Goal: Task Accomplishment & Management: Complete application form

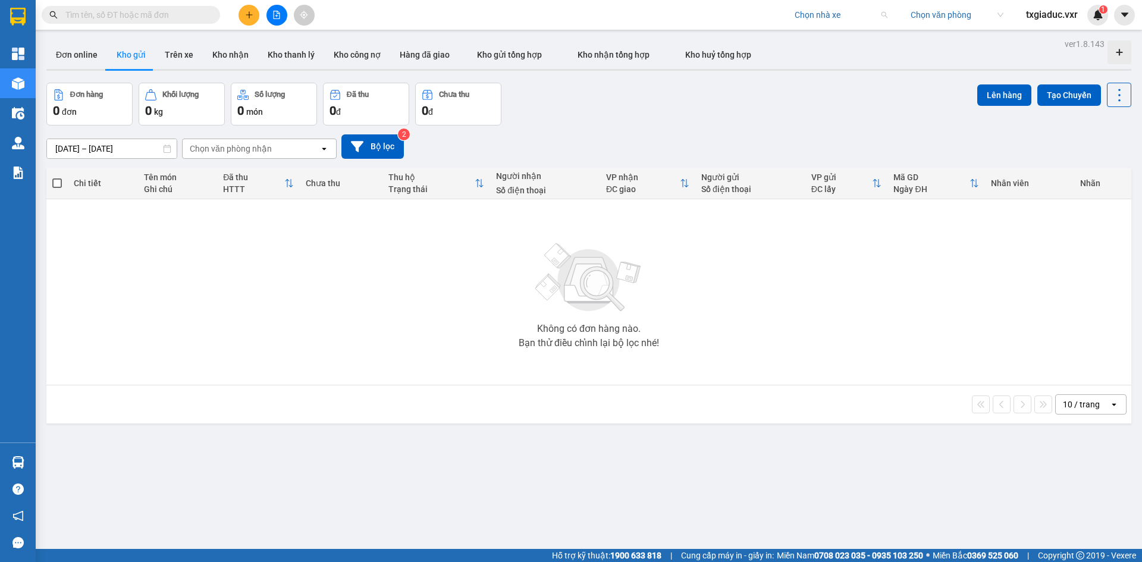
click at [831, 9] on input "search" at bounding box center [837, 15] width 84 height 18
type input "thanh cong"
click at [829, 73] on div "Thành Công" at bounding box center [860, 76] width 133 height 13
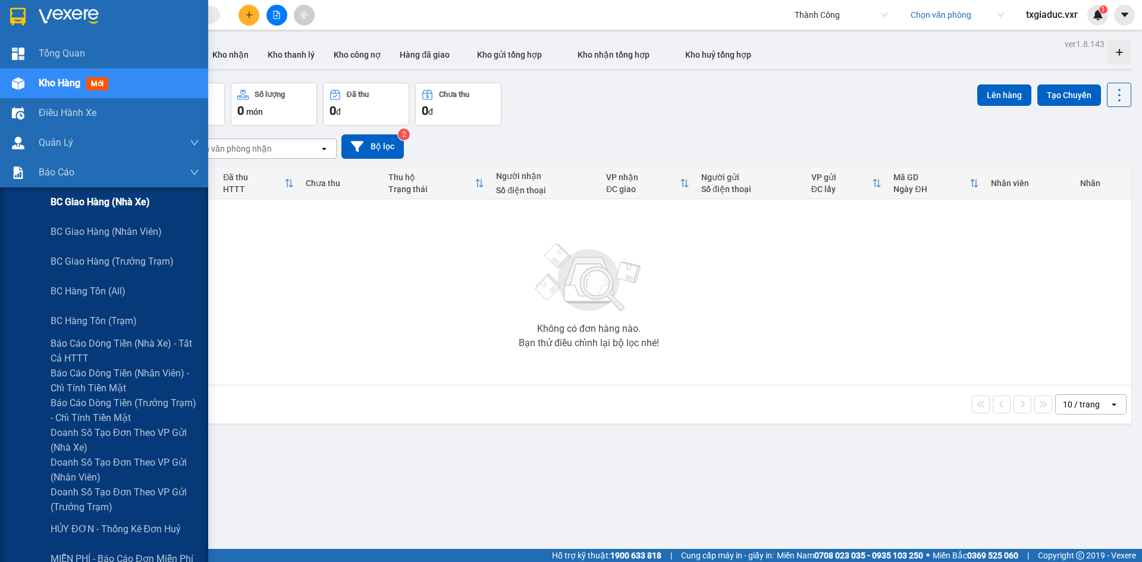
click at [128, 200] on span "BC giao hàng (nhà xe)" at bounding box center [100, 202] width 99 height 15
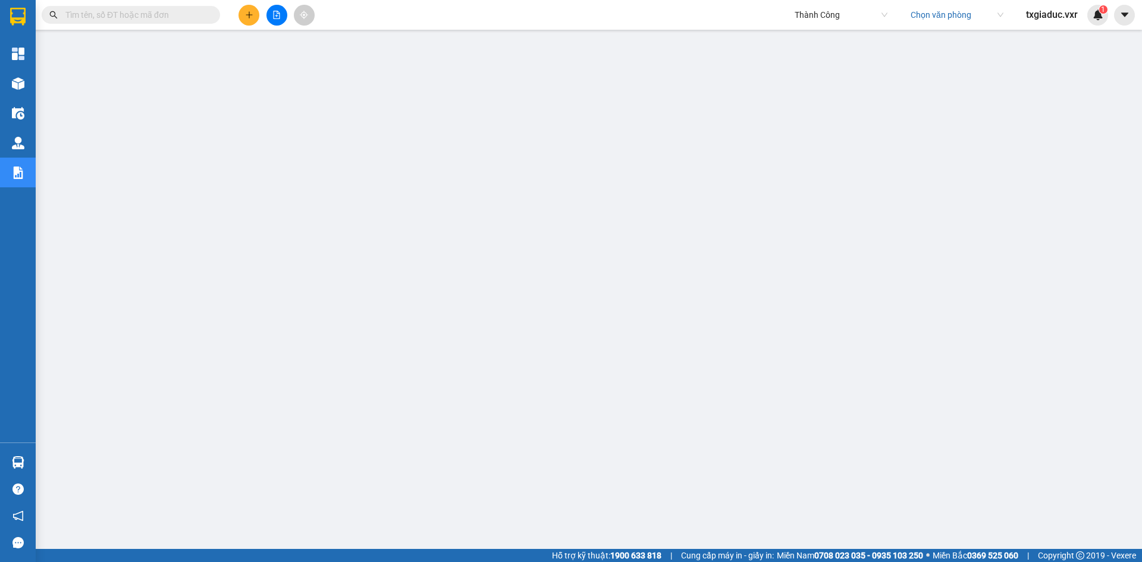
click at [951, 18] on input "search" at bounding box center [953, 15] width 84 height 18
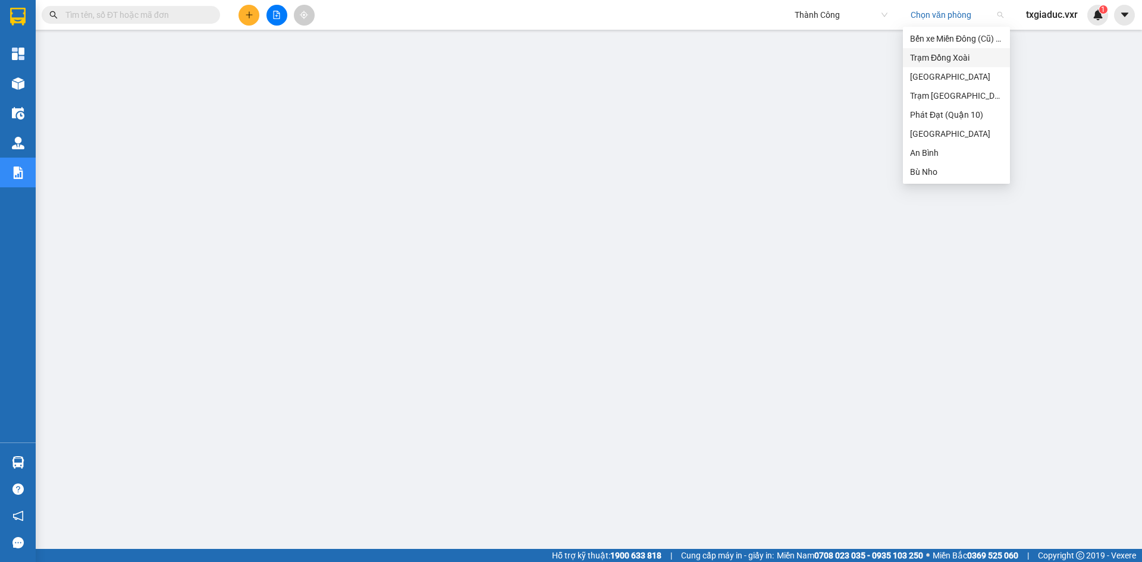
click at [967, 62] on div "Trạm Đồng Xoài" at bounding box center [956, 57] width 93 height 13
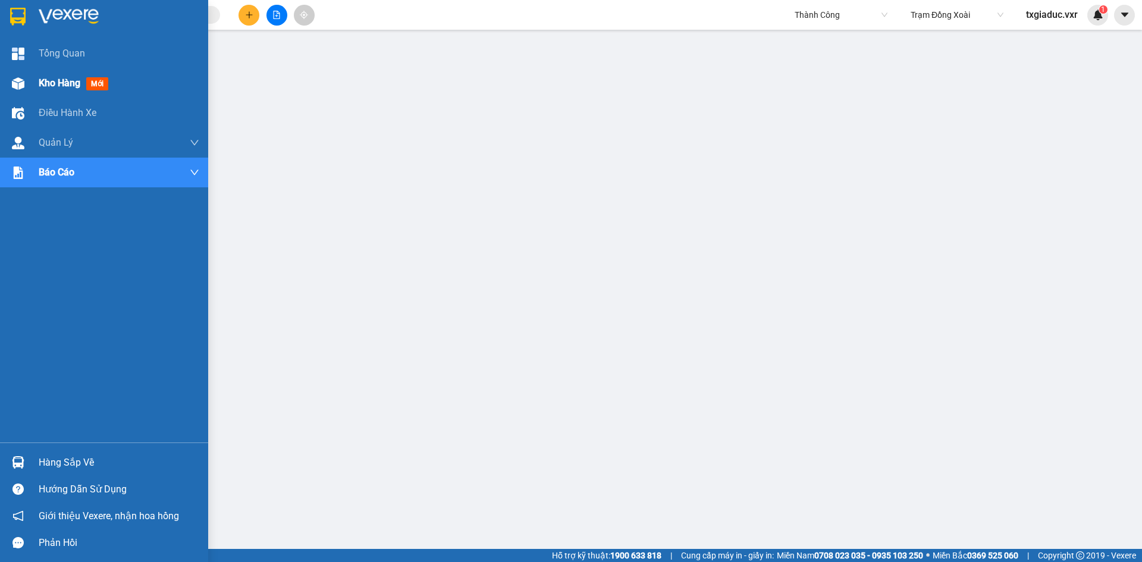
click at [71, 79] on span "Kho hàng" at bounding box center [60, 82] width 42 height 11
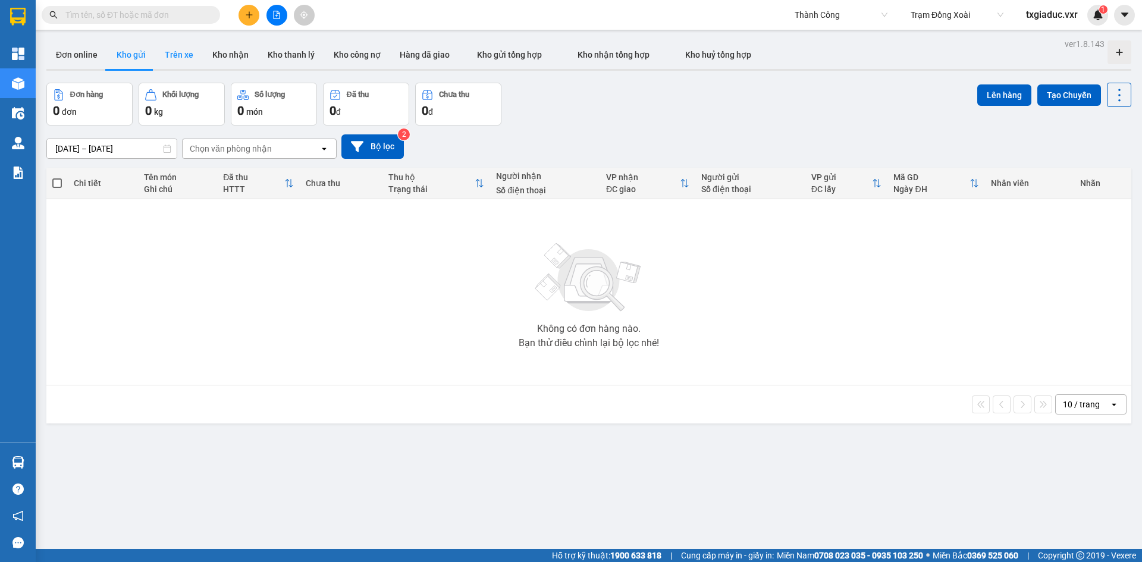
click at [183, 58] on button "Trên xe" at bounding box center [179, 54] width 48 height 29
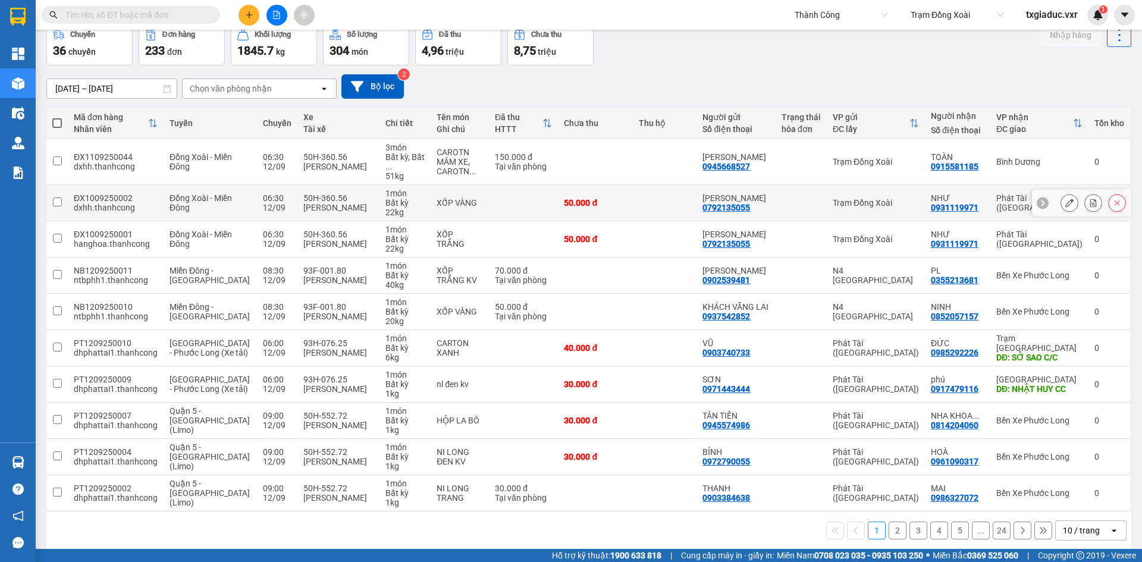
scroll to position [62, 0]
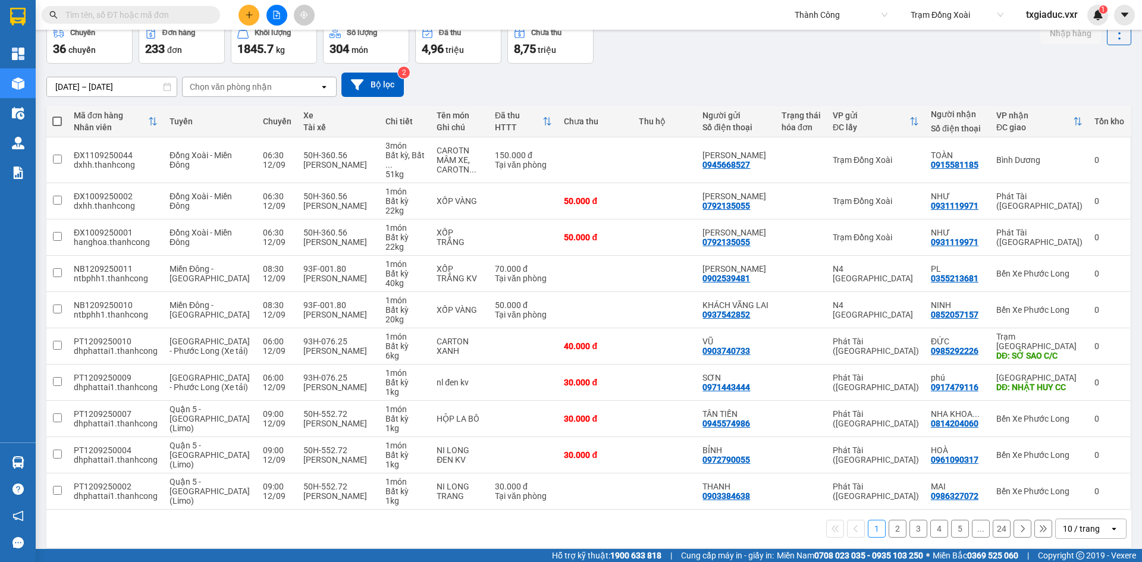
click at [1098, 519] on div "10 / trang" at bounding box center [1083, 528] width 54 height 19
click at [1080, 492] on span "100 / trang" at bounding box center [1077, 493] width 43 height 12
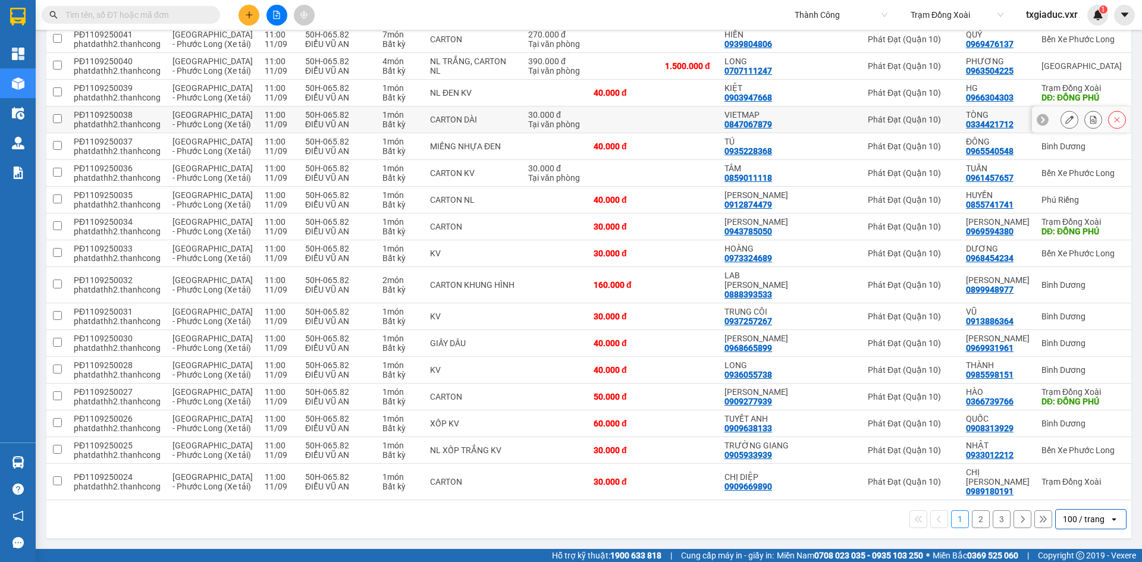
scroll to position [2922, 0]
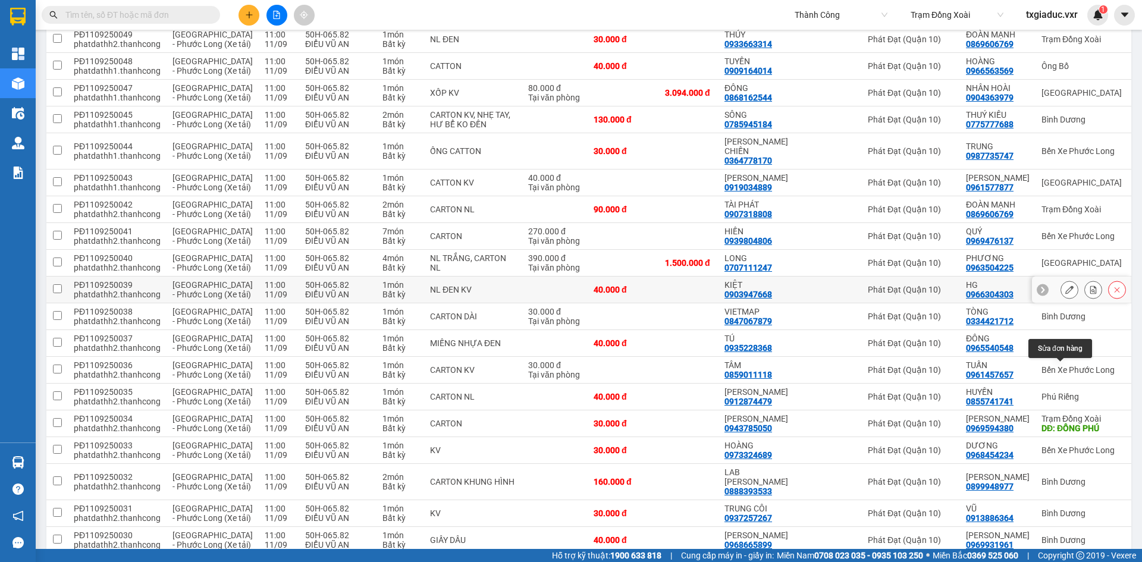
click at [1066, 294] on icon at bounding box center [1070, 290] width 8 height 8
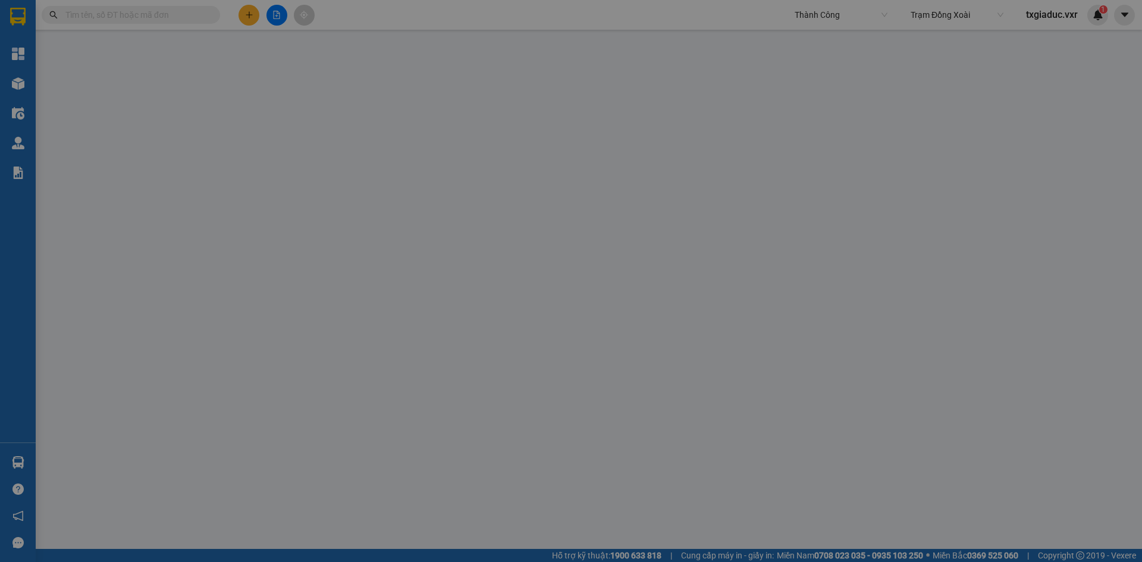
type input "0966304303"
type input "HG"
type input "ĐỒNG PHÚ"
type input "0903947668"
type input "KIỆT"
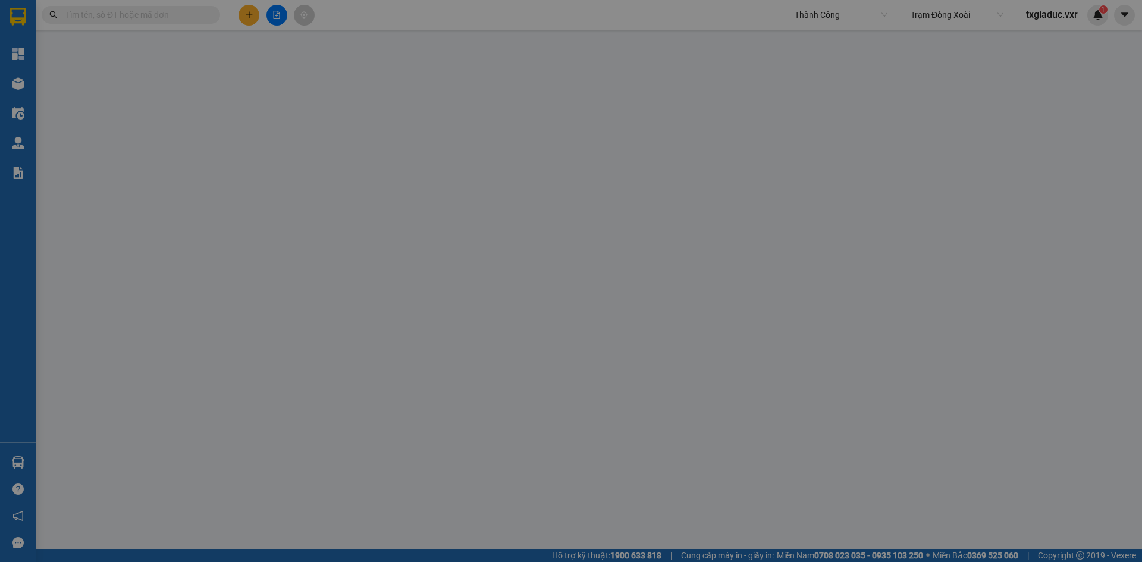
type input "40.000"
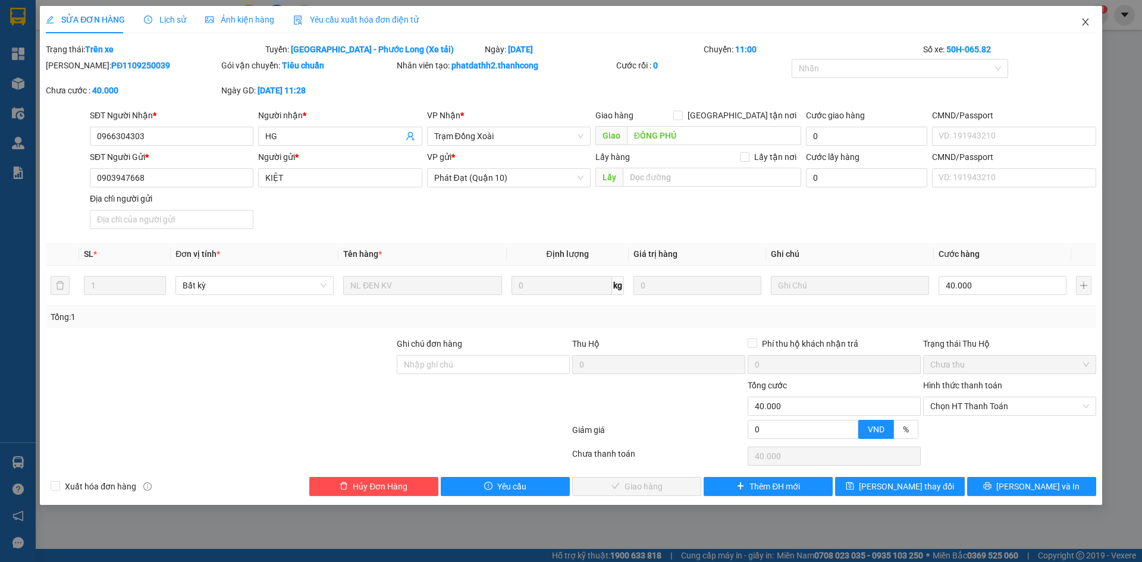
click at [1092, 22] on span "Close" at bounding box center [1085, 22] width 33 height 33
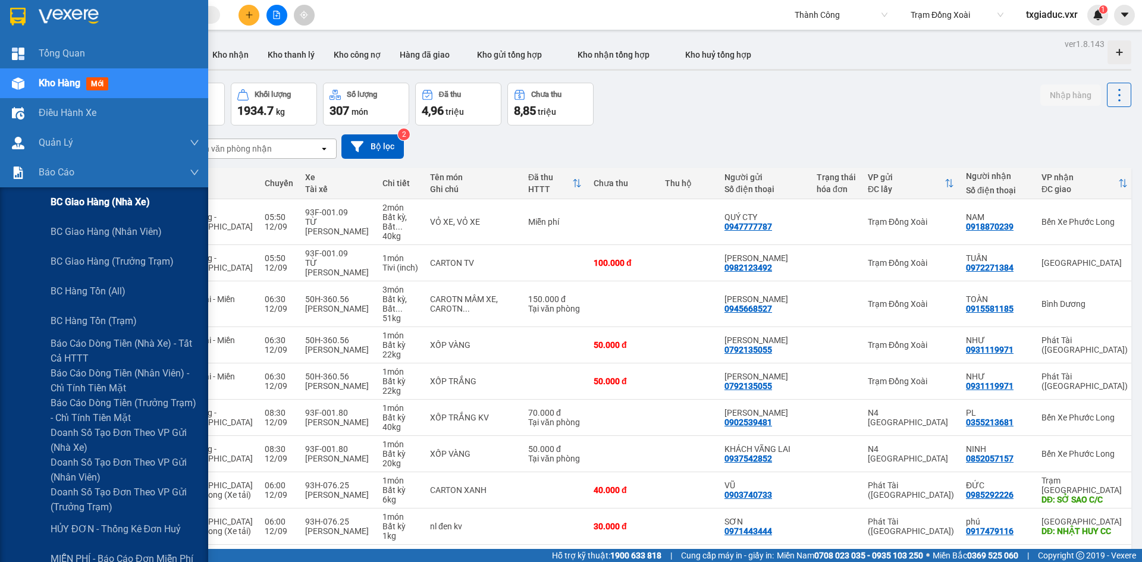
click at [123, 199] on span "BC giao hàng (nhà xe)" at bounding box center [100, 202] width 99 height 15
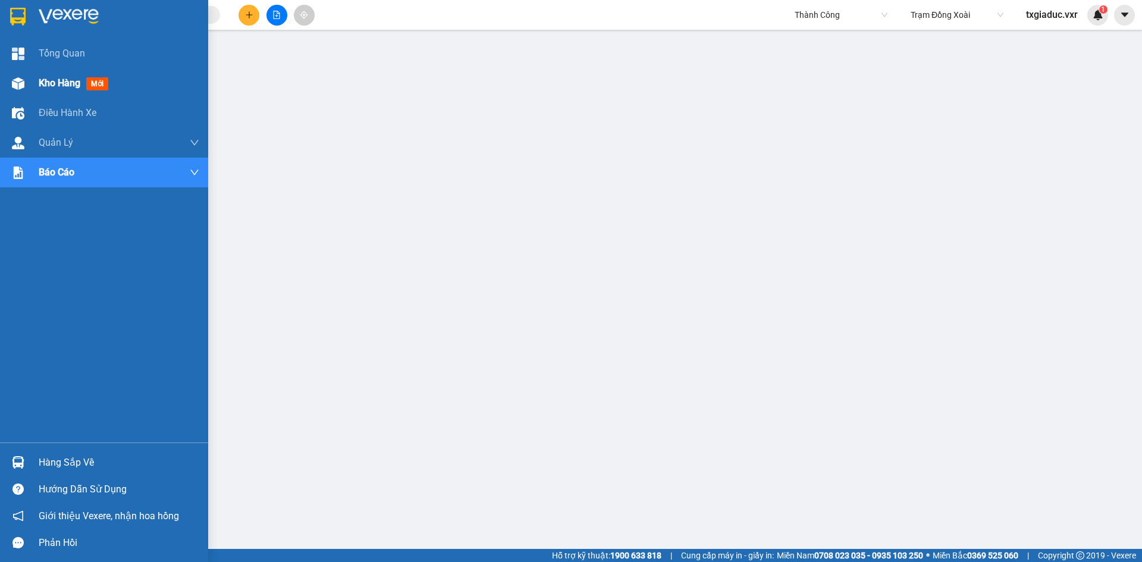
click at [68, 85] on span "Kho hàng" at bounding box center [60, 82] width 42 height 11
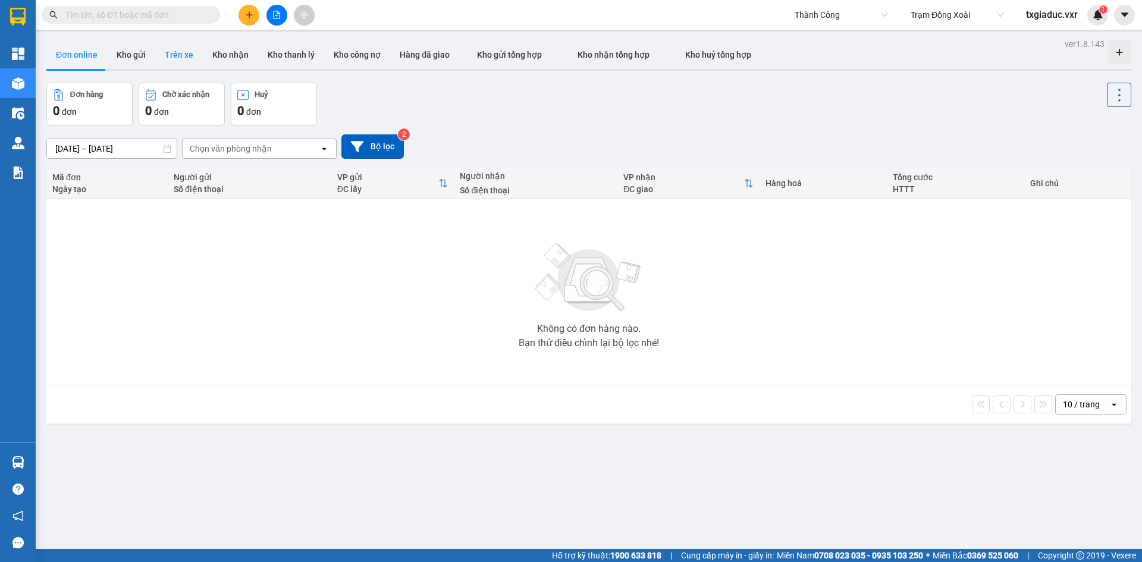
click at [167, 55] on button "Trên xe" at bounding box center [179, 54] width 48 height 29
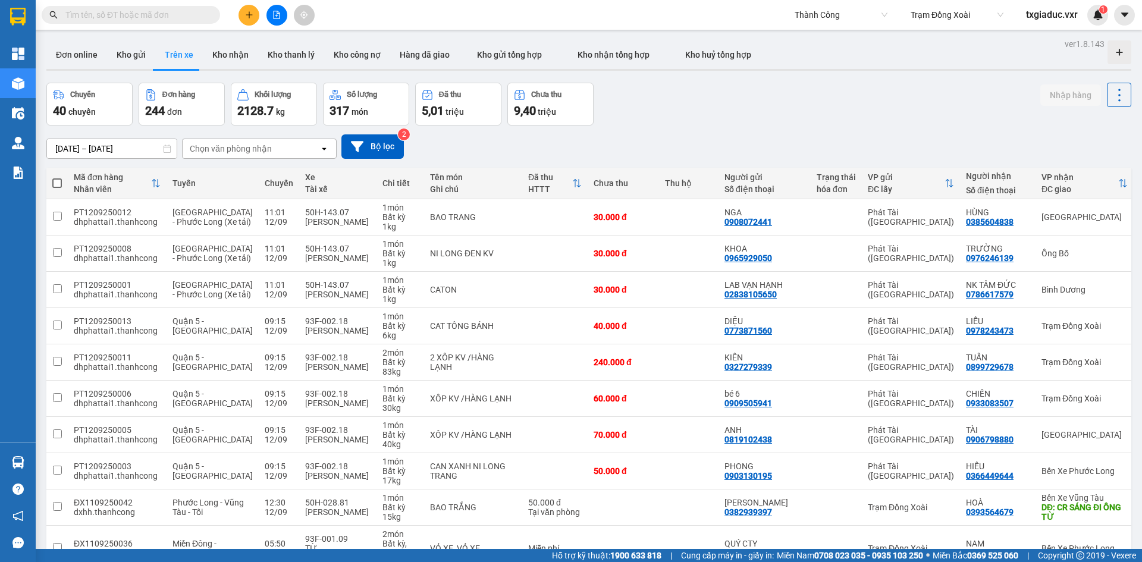
click at [169, 15] on input "text" at bounding box center [135, 14] width 140 height 13
paste input "PT1209250009"
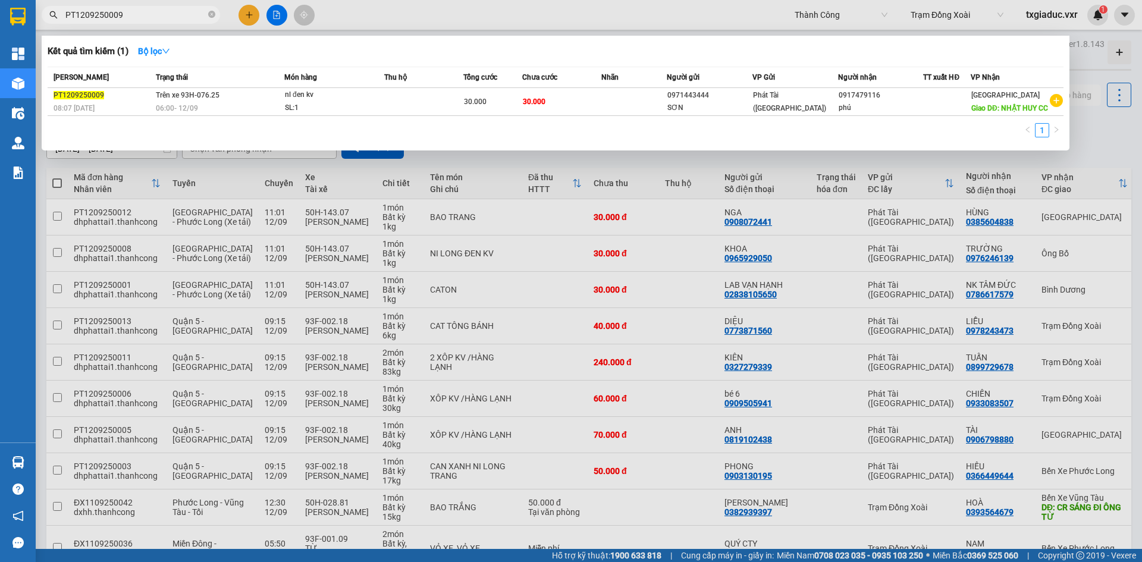
type input "PT1209250009"
click at [221, 198] on div at bounding box center [571, 281] width 1142 height 562
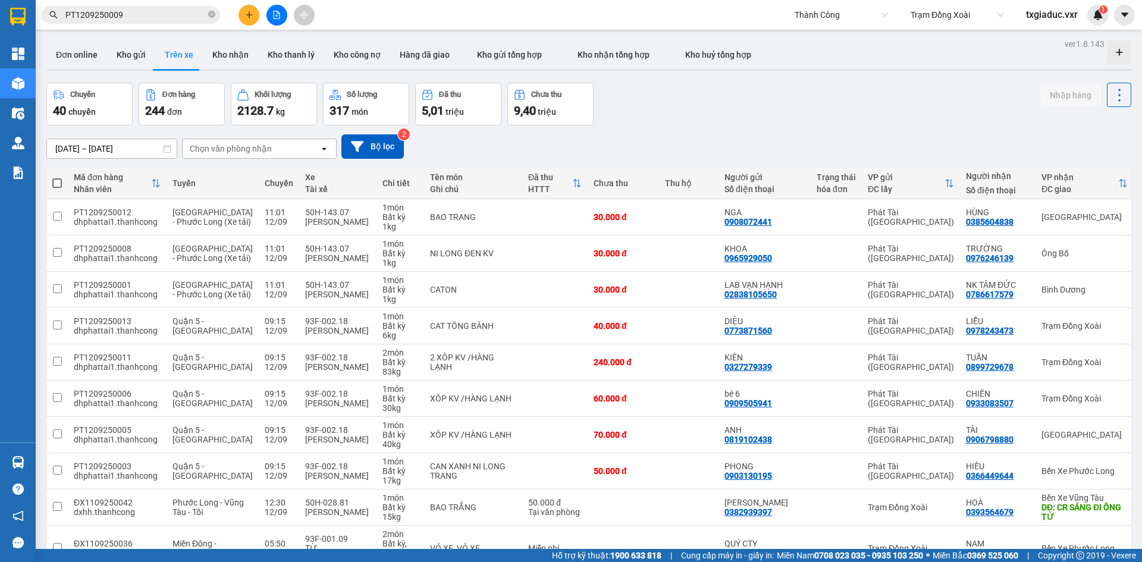
click at [100, 148] on input "11/09/2025 – 12/09/2025" at bounding box center [112, 148] width 130 height 19
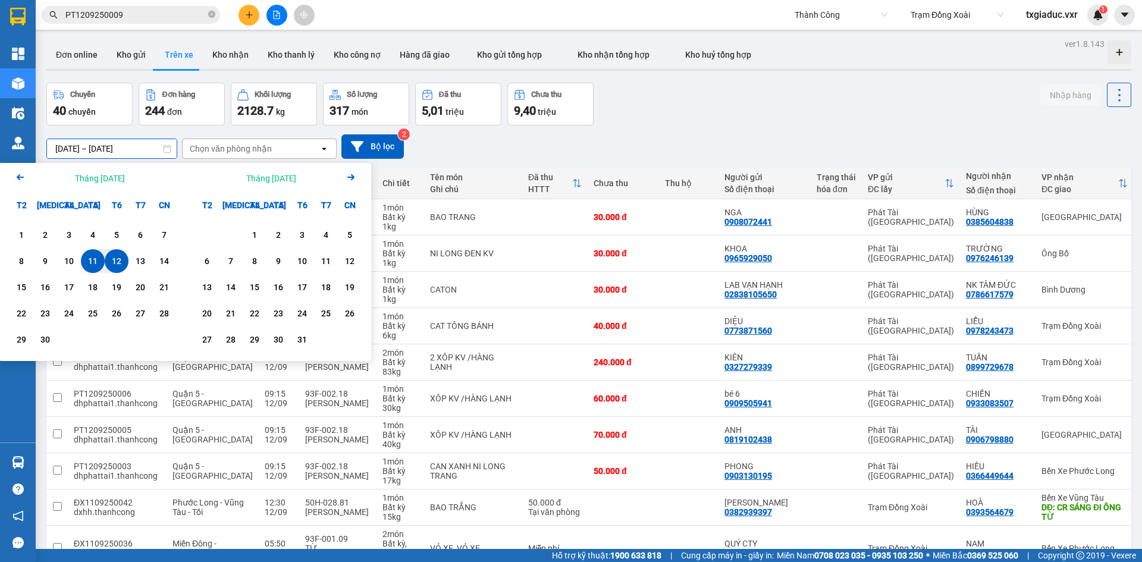
click at [118, 264] on div "12" at bounding box center [116, 261] width 17 height 14
type input "12/09/2025 – 12/09/2025"
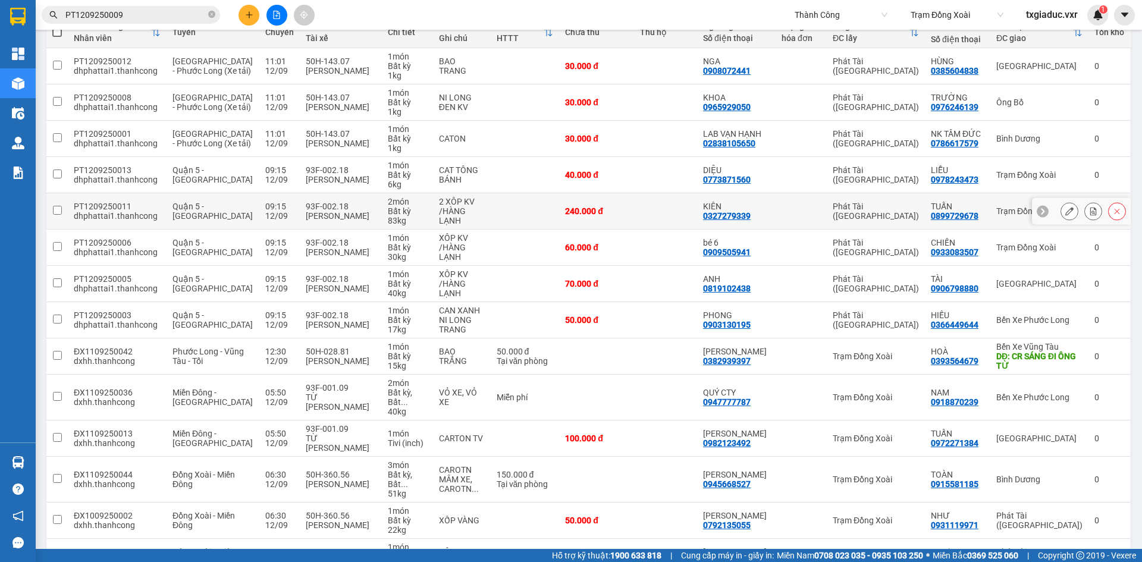
scroll to position [198, 0]
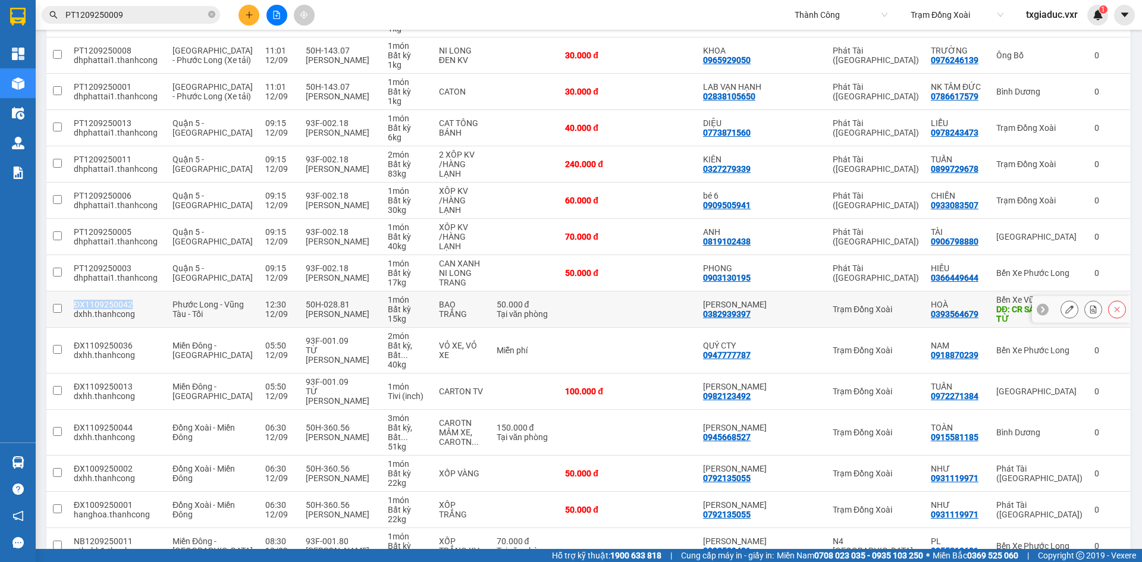
drag, startPoint x: 74, startPoint y: 304, endPoint x: 129, endPoint y: 306, distance: 54.2
click at [129, 306] on div "ĐX1109250042" at bounding box center [117, 305] width 87 height 10
checkbox input "true"
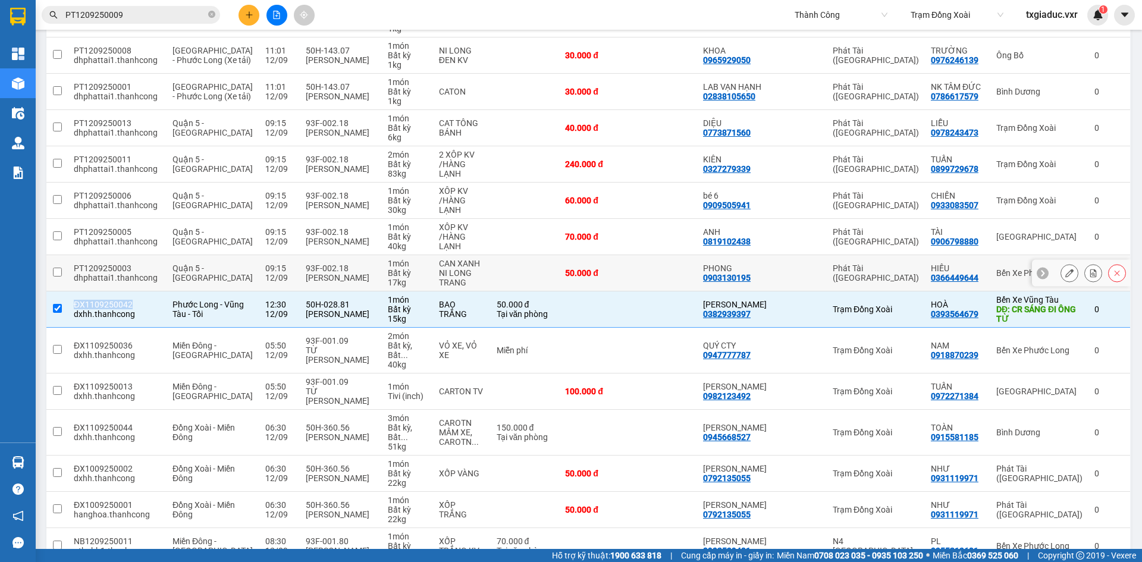
copy div "ĐX1109250042"
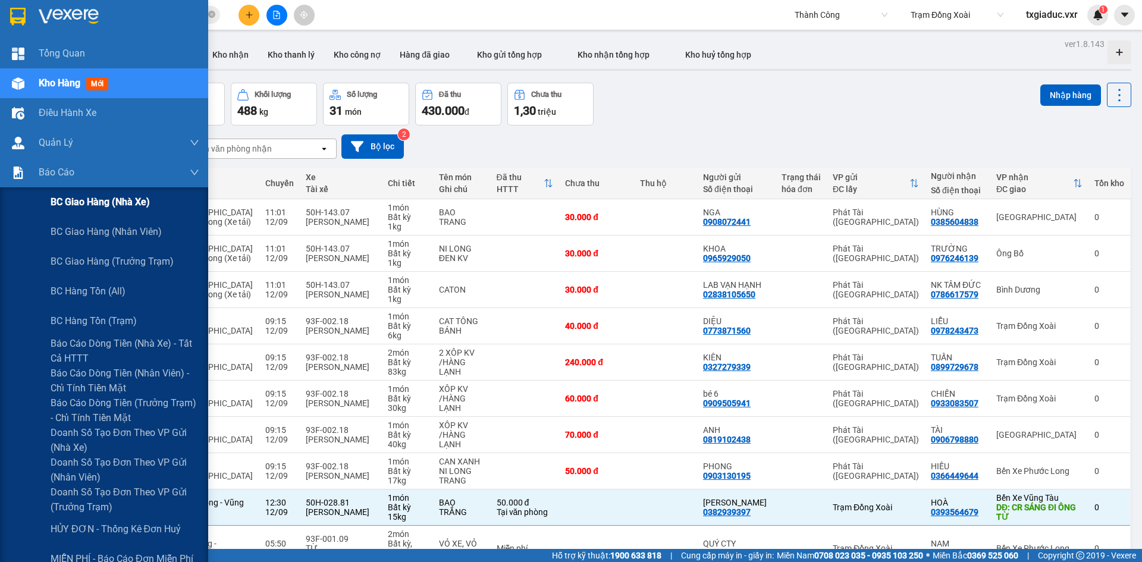
click at [133, 198] on span "BC giao hàng (nhà xe)" at bounding box center [100, 202] width 99 height 15
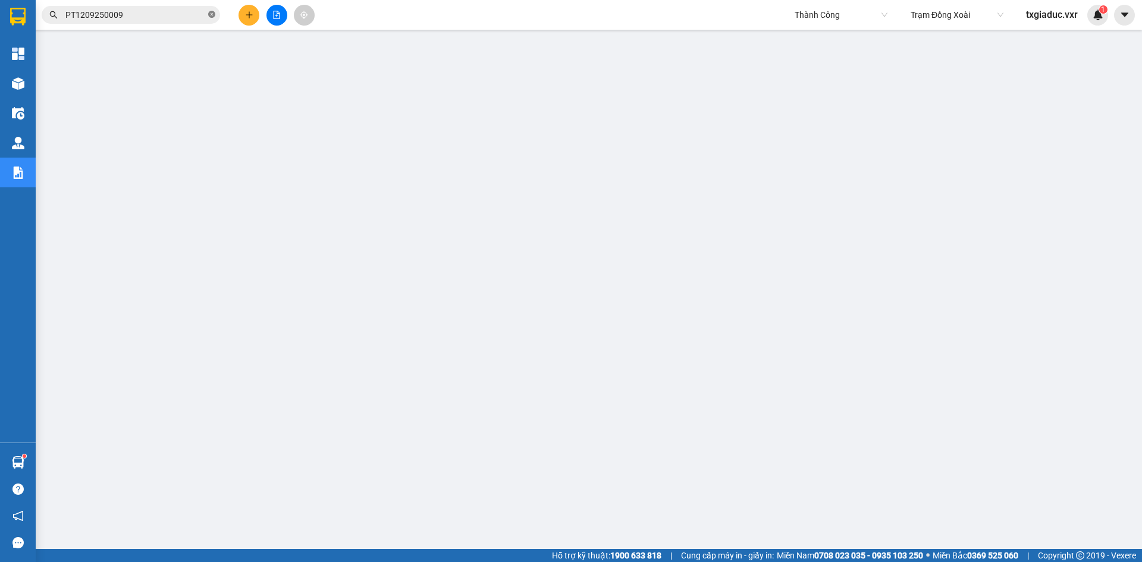
click at [211, 15] on icon "close-circle" at bounding box center [211, 14] width 7 height 7
click at [253, 17] on icon "plus" at bounding box center [249, 15] width 8 height 8
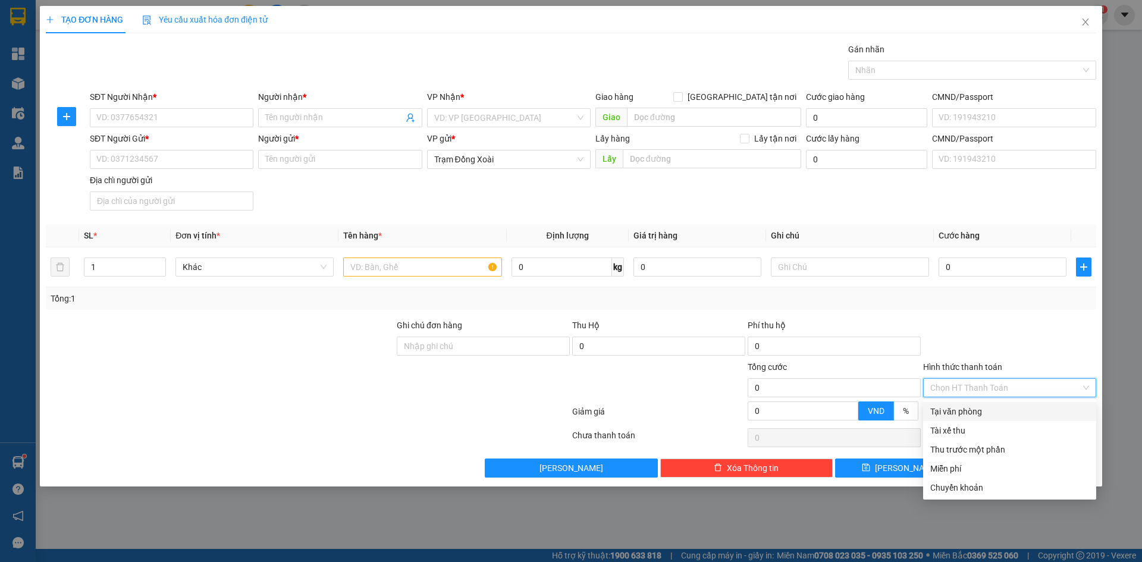
click at [1063, 388] on input "Hình thức thanh toán" at bounding box center [1006, 388] width 151 height 18
click at [1089, 23] on icon "close" at bounding box center [1086, 22] width 10 height 10
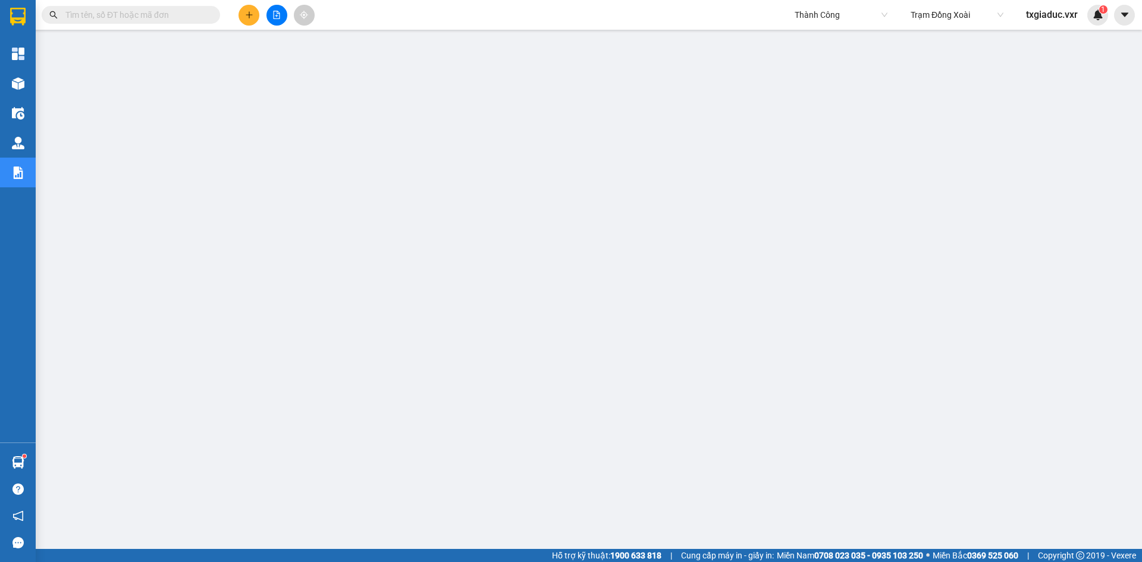
click at [130, 10] on input "text" at bounding box center [135, 14] width 140 height 13
paste input "ĐX0909250223"
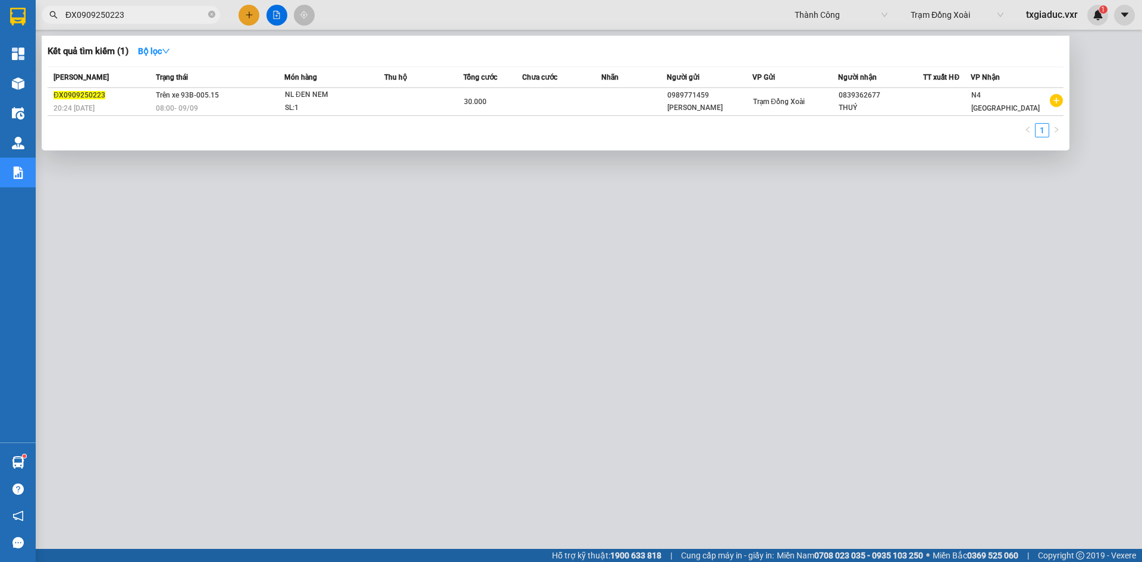
type input "ĐX0909250223"
click at [252, 215] on div at bounding box center [571, 281] width 1142 height 562
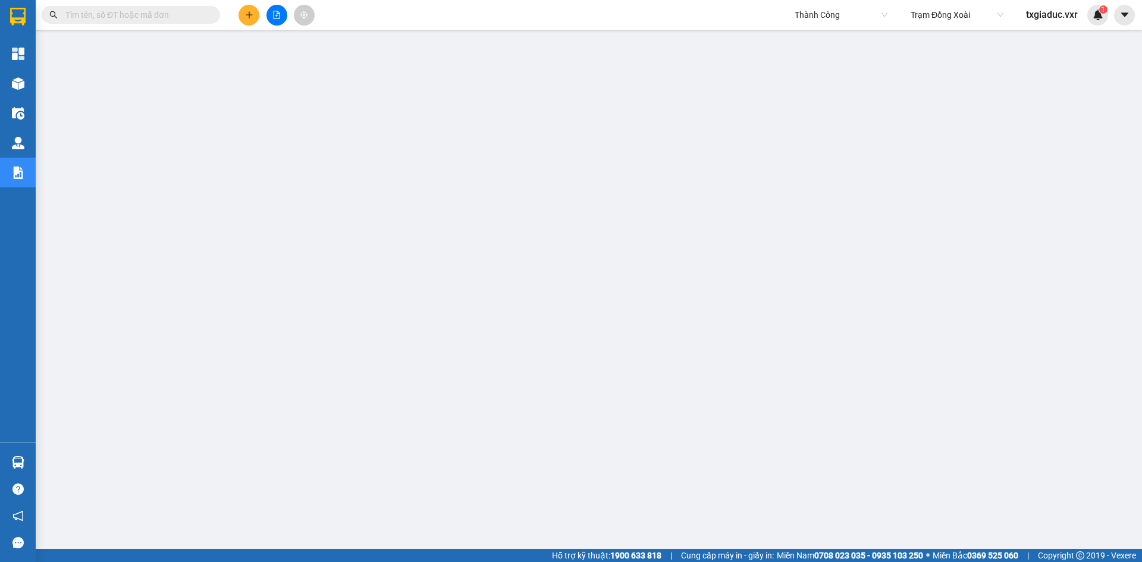
click at [154, 17] on input "text" at bounding box center [135, 14] width 140 height 13
paste input "ĐX0909250223"
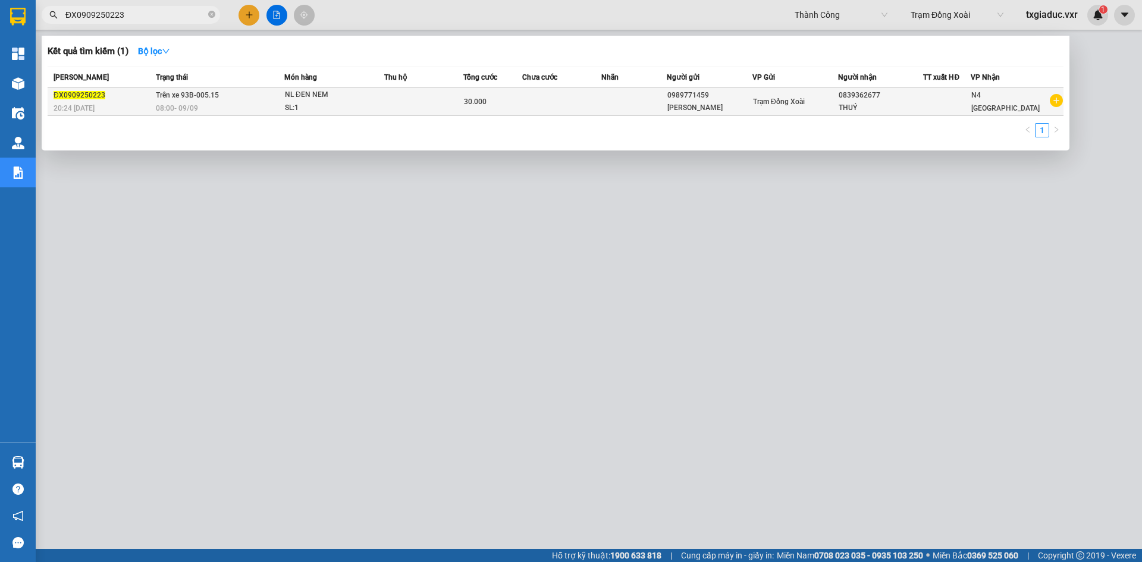
type input "ĐX0909250223"
click at [117, 101] on div "ĐX0909250223" at bounding box center [103, 95] width 99 height 12
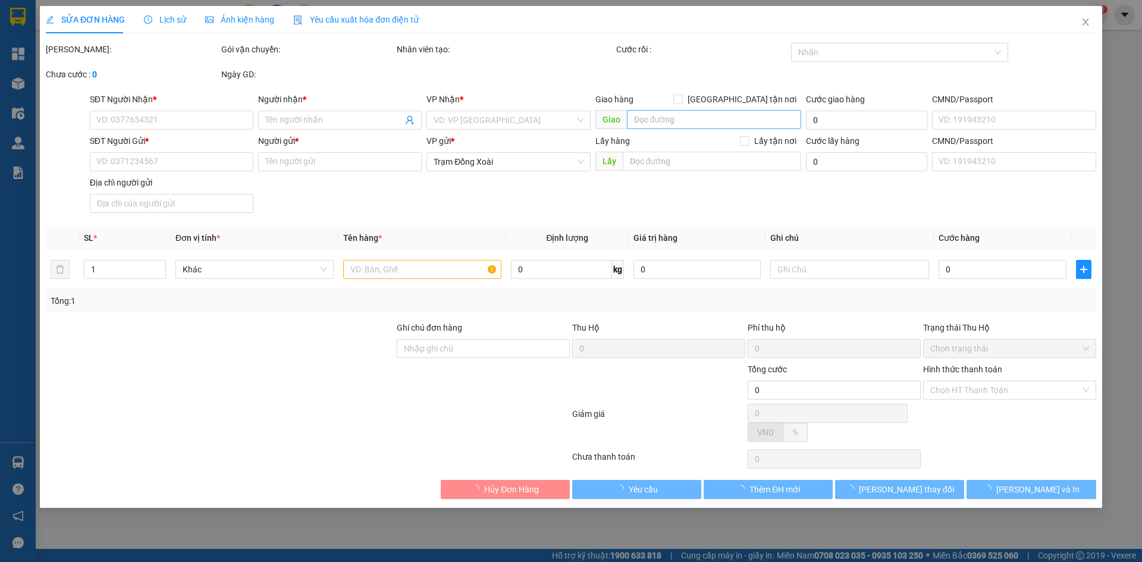
type input "0839362677"
type input "THUÝ"
type input "0989771459"
type input "BÙI THỊ NGA"
type input "1234567899"
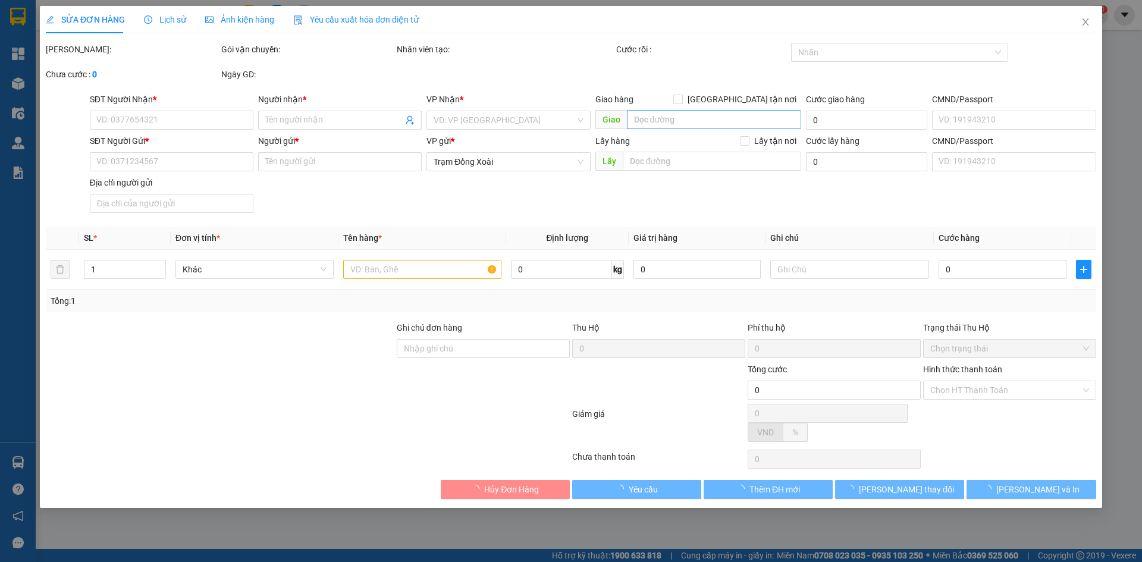
type input "30.000"
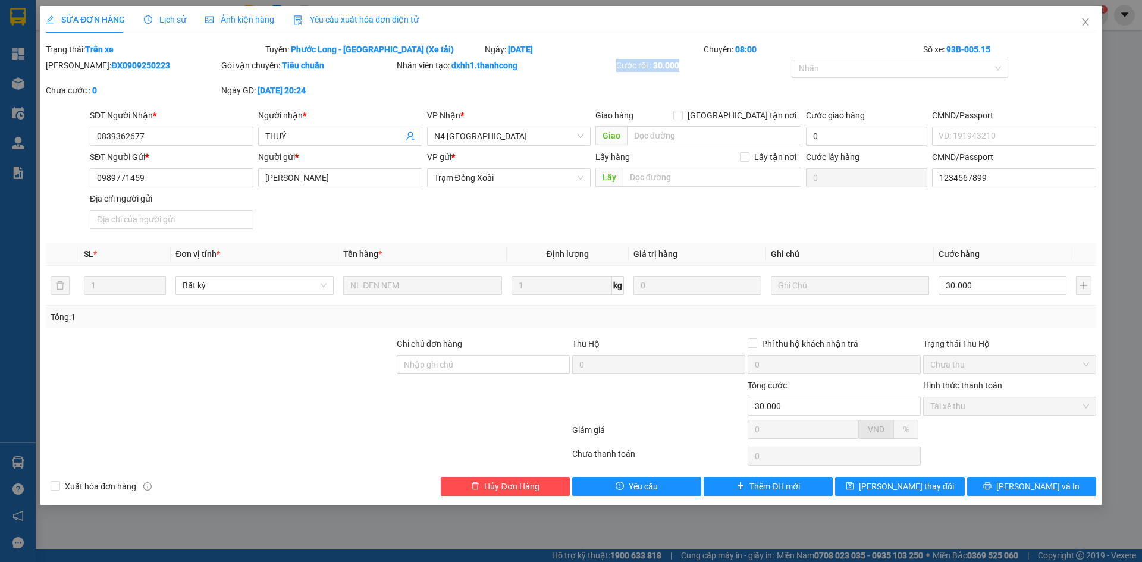
drag, startPoint x: 678, startPoint y: 68, endPoint x: 599, endPoint y: 62, distance: 79.3
click at [603, 62] on div "Mã ĐH: ĐX0909250223 Gói vận chuyển: Tiêu chuẩn Nhân viên tạo: dxhh1.thanhcong C…" at bounding box center [571, 84] width 1053 height 50
click at [707, 75] on div "Cước rồi : 30.000" at bounding box center [703, 71] width 176 height 25
drag, startPoint x: 606, startPoint y: 65, endPoint x: 719, endPoint y: 71, distance: 113.2
click at [715, 70] on div "Mã ĐH: ĐX0909250223 Gói vận chuyển: Tiêu chuẩn Nhân viên tạo: dxhh1.thanhcong C…" at bounding box center [571, 84] width 1053 height 50
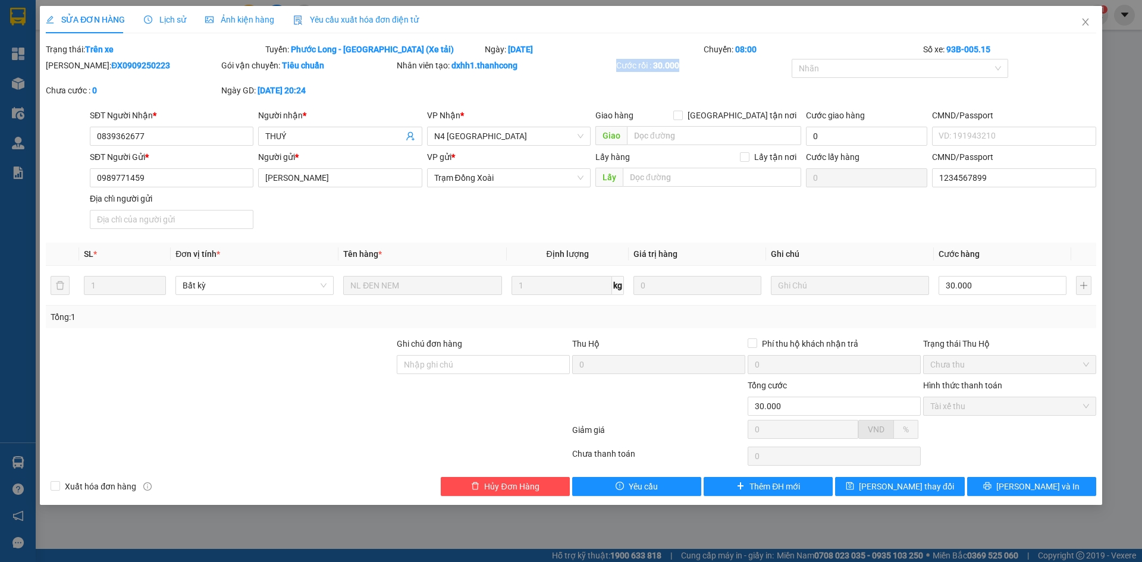
click at [721, 73] on div "Cước rồi : 30.000" at bounding box center [703, 71] width 176 height 25
drag, startPoint x: 702, startPoint y: 66, endPoint x: 623, endPoint y: 65, distance: 78.5
click at [624, 64] on div "Cước rồi : 30.000" at bounding box center [702, 65] width 173 height 13
click at [651, 62] on div "Cước rồi : 30.000" at bounding box center [702, 65] width 173 height 13
click at [624, 62] on div "Cước rồi : 30.000" at bounding box center [702, 65] width 173 height 13
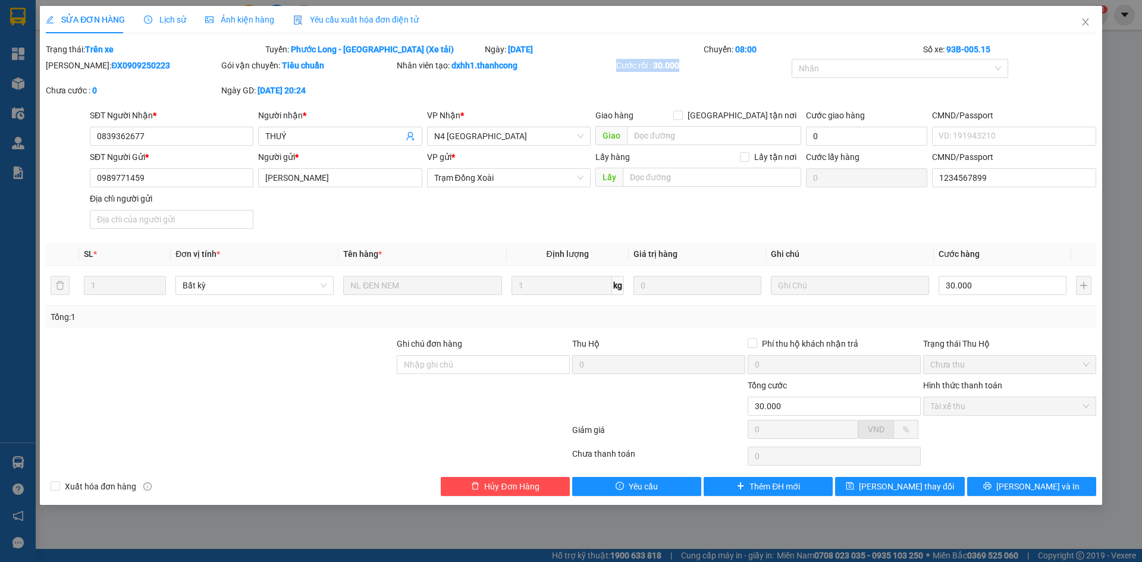
drag, startPoint x: 615, startPoint y: 64, endPoint x: 685, endPoint y: 70, distance: 69.9
click at [685, 70] on div "Cước rồi : 30.000" at bounding box center [703, 71] width 176 height 25
click at [178, 23] on span "Lịch sử" at bounding box center [165, 20] width 42 height 10
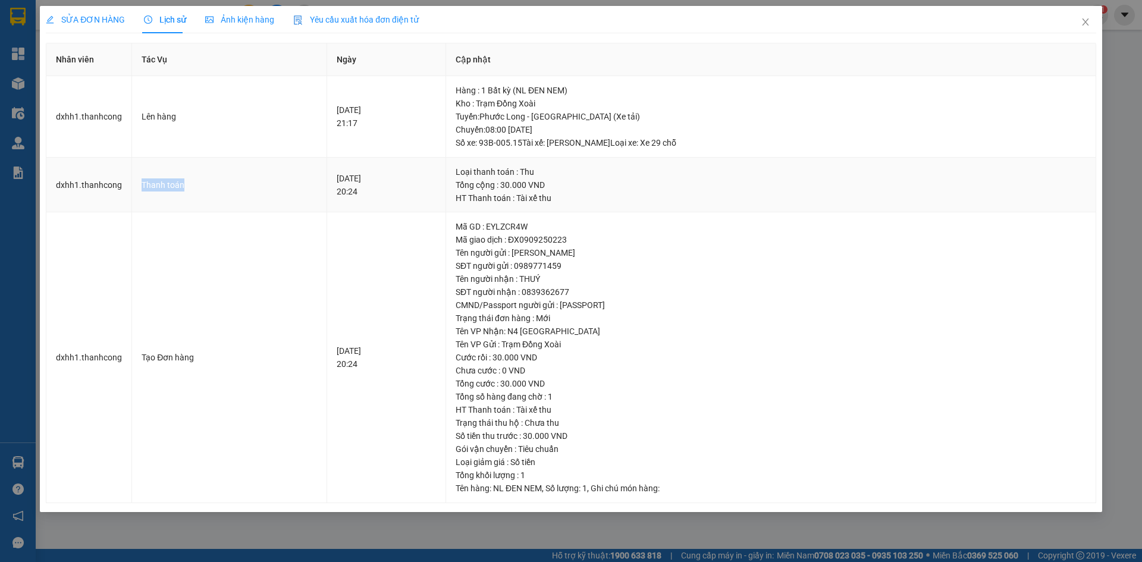
drag, startPoint x: 192, startPoint y: 181, endPoint x: 132, endPoint y: 183, distance: 60.1
click at [132, 183] on td "Thanh toán" at bounding box center [229, 185] width 195 height 55
click at [212, 184] on div "Thanh toán" at bounding box center [230, 184] width 176 height 13
drag, startPoint x: 158, startPoint y: 182, endPoint x: 120, endPoint y: 183, distance: 38.1
click at [120, 183] on tr "dxhh1.thanhcong Thanh toán 09-09-2025 20:24 Loại thanh toán : Thu Tổng cộng : 3…" at bounding box center [571, 185] width 1050 height 55
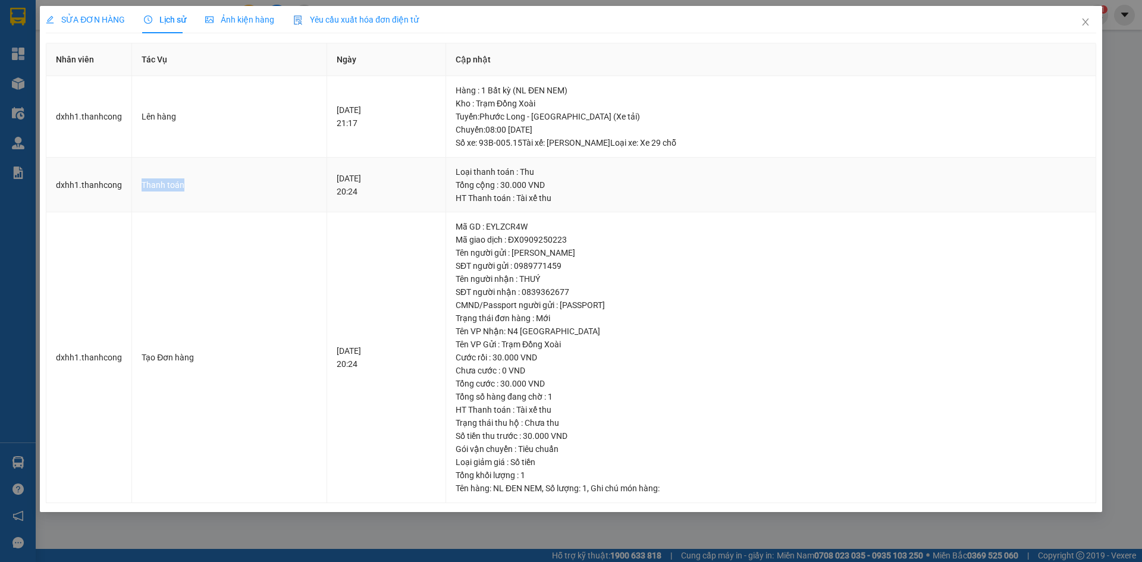
click at [193, 182] on div "Thanh toán" at bounding box center [230, 184] width 176 height 13
drag, startPoint x: 171, startPoint y: 184, endPoint x: 129, endPoint y: 185, distance: 42.3
click at [129, 185] on tr "dxhh1.thanhcong Thanh toán 09-09-2025 20:24 Loại thanh toán : Thu Tổng cộng : 3…" at bounding box center [571, 185] width 1050 height 55
click at [220, 191] on div "Thanh toán" at bounding box center [230, 184] width 176 height 13
drag, startPoint x: 184, startPoint y: 184, endPoint x: 124, endPoint y: 186, distance: 60.1
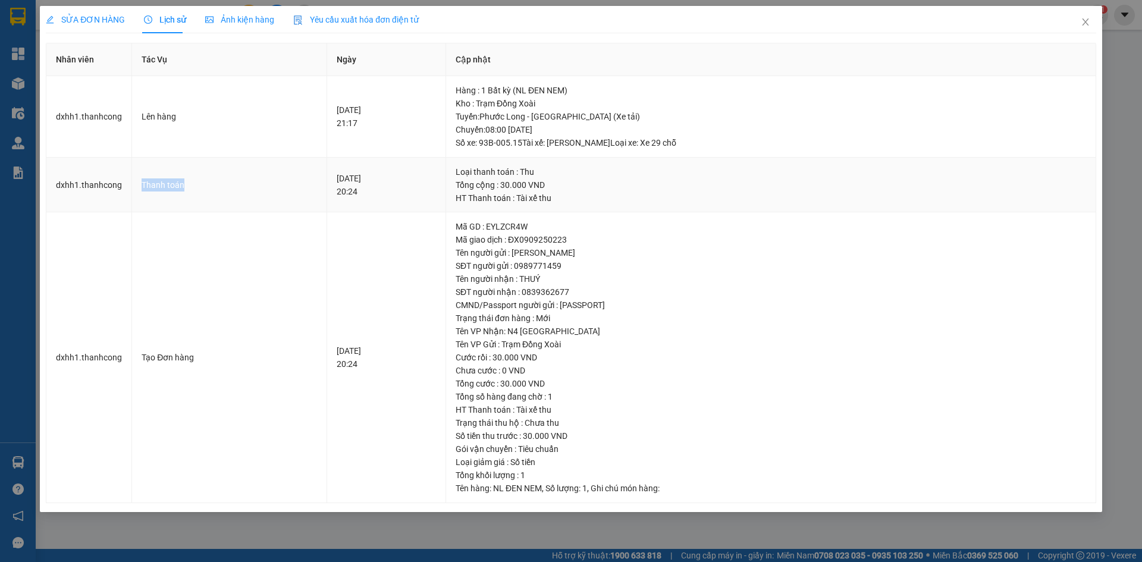
click at [125, 186] on tr "dxhh1.thanhcong Thanh toán 09-09-2025 20:24 Loại thanh toán : Thu Tổng cộng : 3…" at bounding box center [571, 185] width 1050 height 55
click at [205, 186] on div "Thanh toán" at bounding box center [230, 184] width 176 height 13
drag, startPoint x: 196, startPoint y: 184, endPoint x: 124, endPoint y: 184, distance: 72.0
click at [124, 184] on tr "dxhh1.thanhcong Thanh toán 09-09-2025 20:24 Loại thanh toán : Thu Tổng cộng : 3…" at bounding box center [571, 185] width 1050 height 55
click at [196, 186] on div "Thanh toán" at bounding box center [230, 184] width 176 height 13
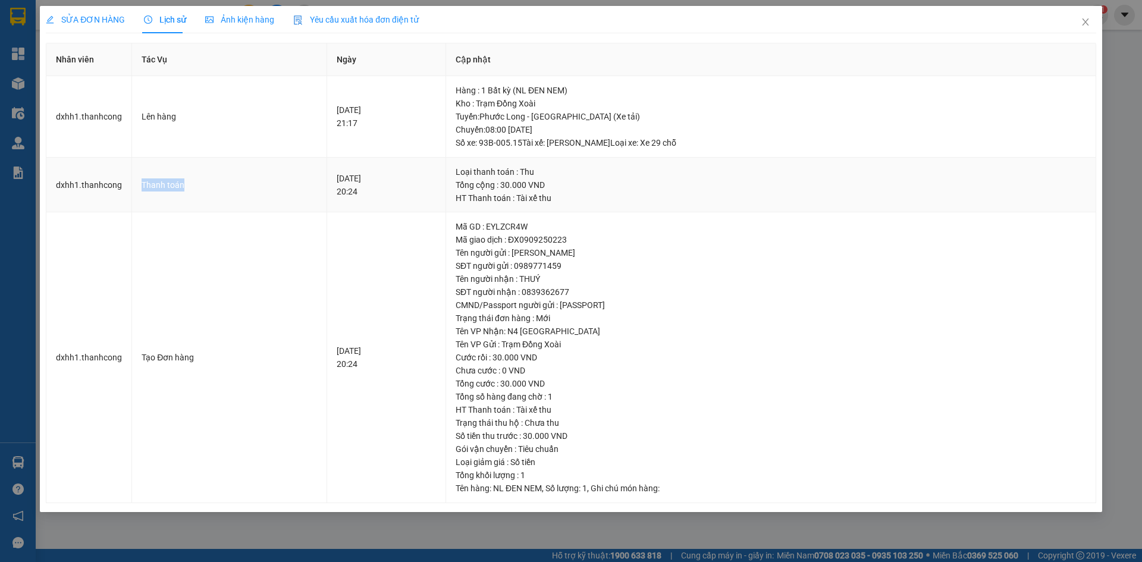
drag, startPoint x: 196, startPoint y: 185, endPoint x: 130, endPoint y: 182, distance: 66.1
click at [127, 183] on tr "dxhh1.thanhcong Thanh toán 09-09-2025 20:24 Loại thanh toán : Thu Tổng cộng : 3…" at bounding box center [571, 185] width 1050 height 55
click at [206, 186] on div "Thanh toán" at bounding box center [230, 184] width 176 height 13
drag, startPoint x: 187, startPoint y: 184, endPoint x: 122, endPoint y: 184, distance: 65.5
click at [122, 184] on tr "dxhh1.thanhcong Thanh toán 09-09-2025 20:24 Loại thanh toán : Thu Tổng cộng : 3…" at bounding box center [571, 185] width 1050 height 55
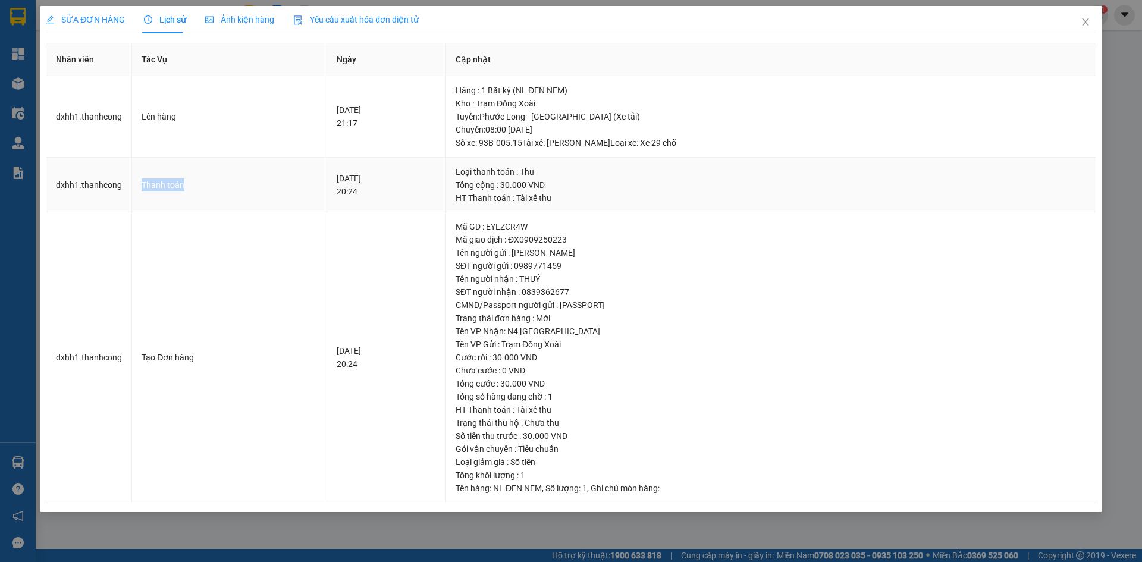
click at [161, 186] on div "Thanh toán" at bounding box center [230, 184] width 176 height 13
drag, startPoint x: 201, startPoint y: 187, endPoint x: 131, endPoint y: 186, distance: 70.2
click at [132, 186] on td "Thanh toán" at bounding box center [229, 185] width 195 height 55
click at [203, 188] on div "Thanh toán" at bounding box center [230, 184] width 176 height 13
drag, startPoint x: 196, startPoint y: 187, endPoint x: 117, endPoint y: 185, distance: 78.6
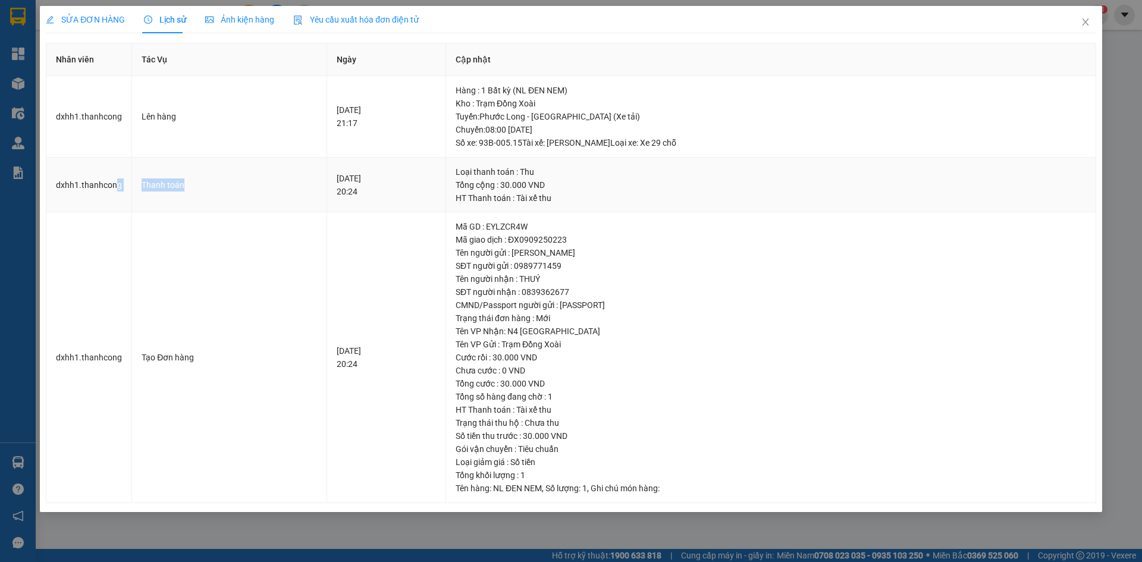
click at [117, 185] on tr "dxhh1.thanhcong Thanh toán 09-09-2025 20:24 Loại thanh toán : Thu Tổng cộng : 3…" at bounding box center [571, 185] width 1050 height 55
click at [174, 186] on div "Thanh toán" at bounding box center [230, 184] width 176 height 13
click at [211, 186] on div "Thanh toán" at bounding box center [230, 184] width 176 height 13
drag, startPoint x: 180, startPoint y: 183, endPoint x: 122, endPoint y: 183, distance: 57.7
click at [124, 183] on tr "dxhh1.thanhcong Thanh toán 09-09-2025 20:24 Loại thanh toán : Thu Tổng cộng : 3…" at bounding box center [571, 185] width 1050 height 55
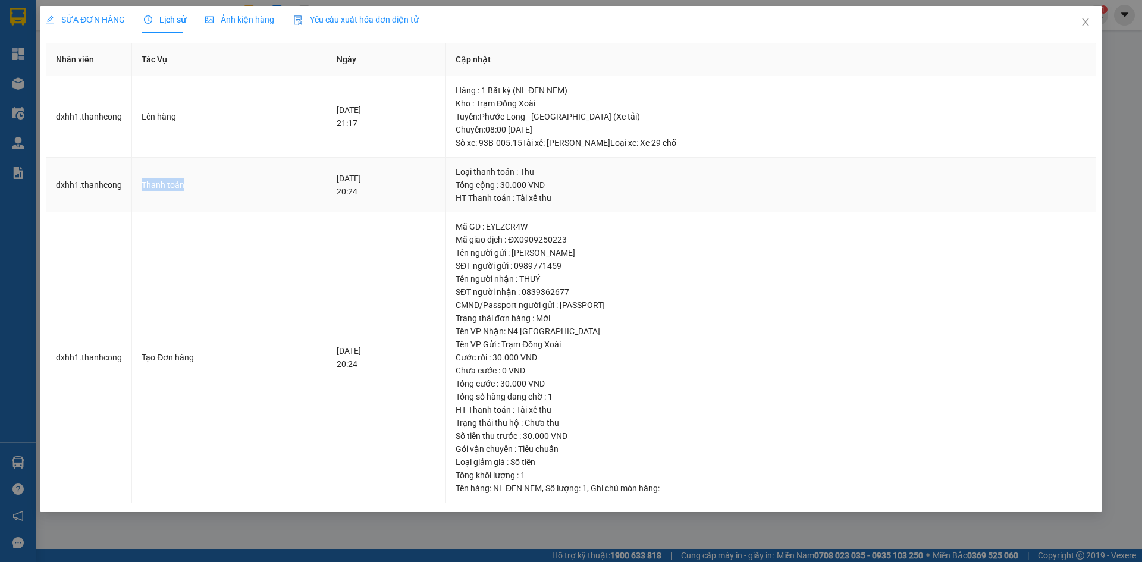
click at [196, 186] on div "Thanh toán" at bounding box center [230, 184] width 176 height 13
click at [175, 186] on div "Thanh toán" at bounding box center [230, 184] width 176 height 13
click at [154, 184] on div "Thanh toán" at bounding box center [230, 184] width 176 height 13
drag, startPoint x: 133, startPoint y: 183, endPoint x: 189, endPoint y: 186, distance: 56.6
click at [189, 186] on td "Thanh toán" at bounding box center [229, 185] width 195 height 55
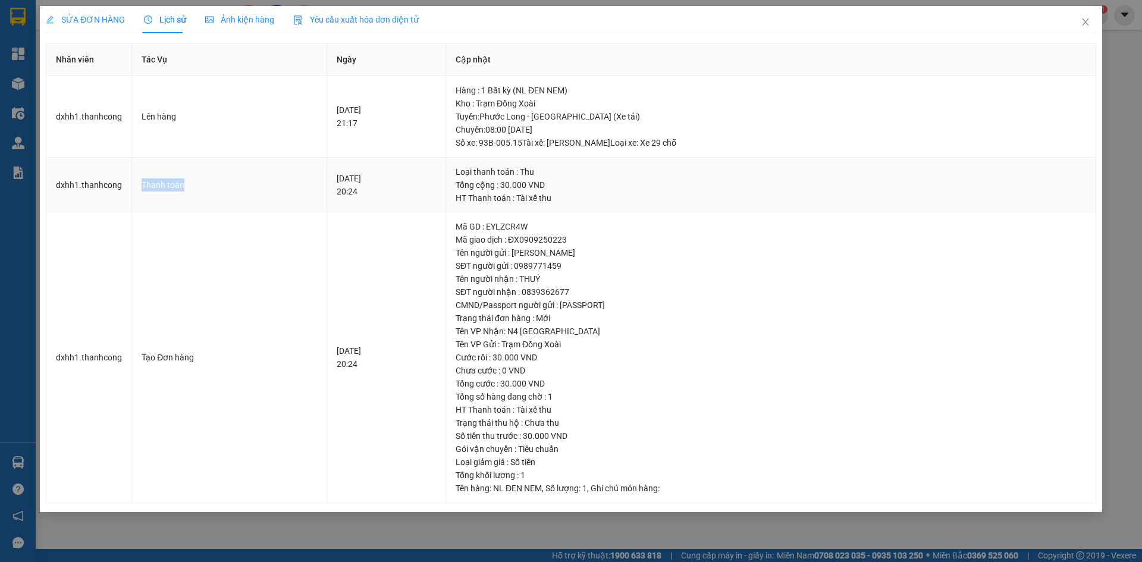
click at [200, 186] on div "Thanh toán" at bounding box center [230, 184] width 176 height 13
click at [184, 185] on div "Thanh toán" at bounding box center [230, 184] width 176 height 13
click at [1088, 23] on icon "close" at bounding box center [1086, 22] width 10 height 10
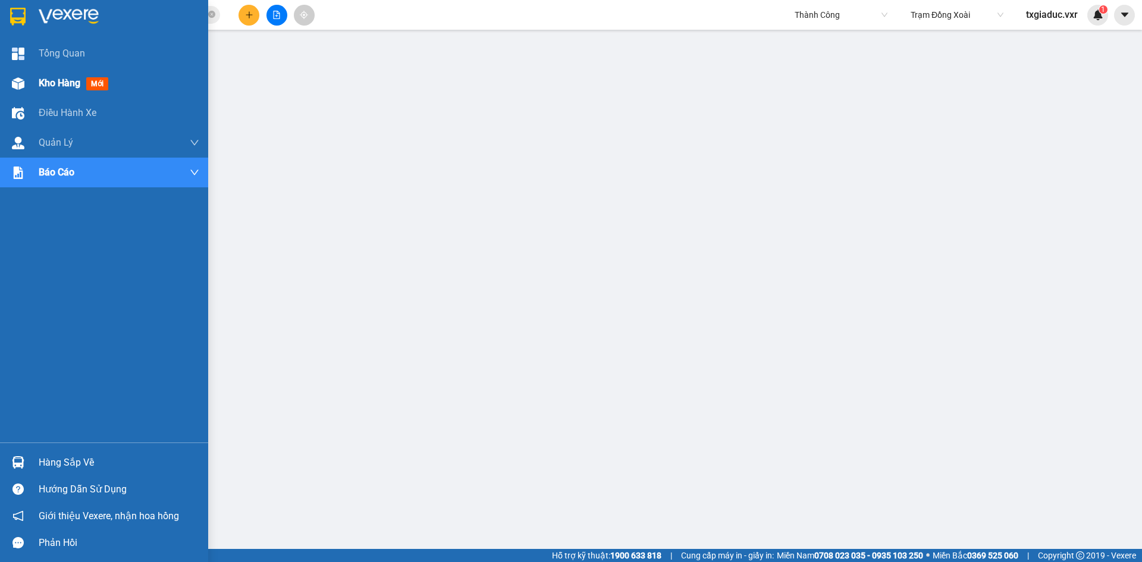
click at [59, 80] on span "Kho hàng" at bounding box center [60, 82] width 42 height 11
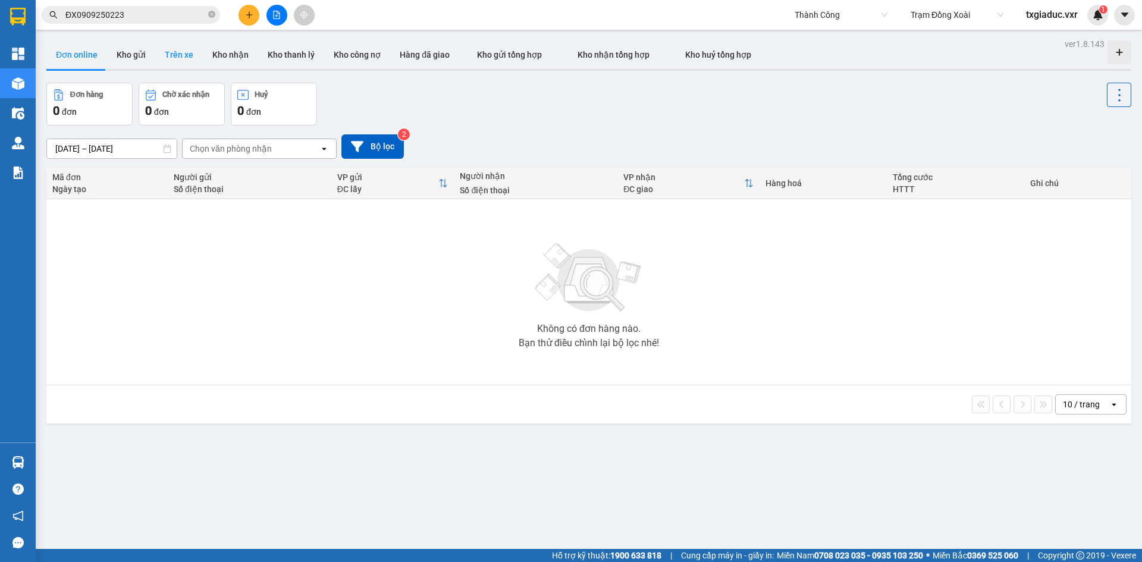
click at [179, 61] on button "Trên xe" at bounding box center [179, 54] width 48 height 29
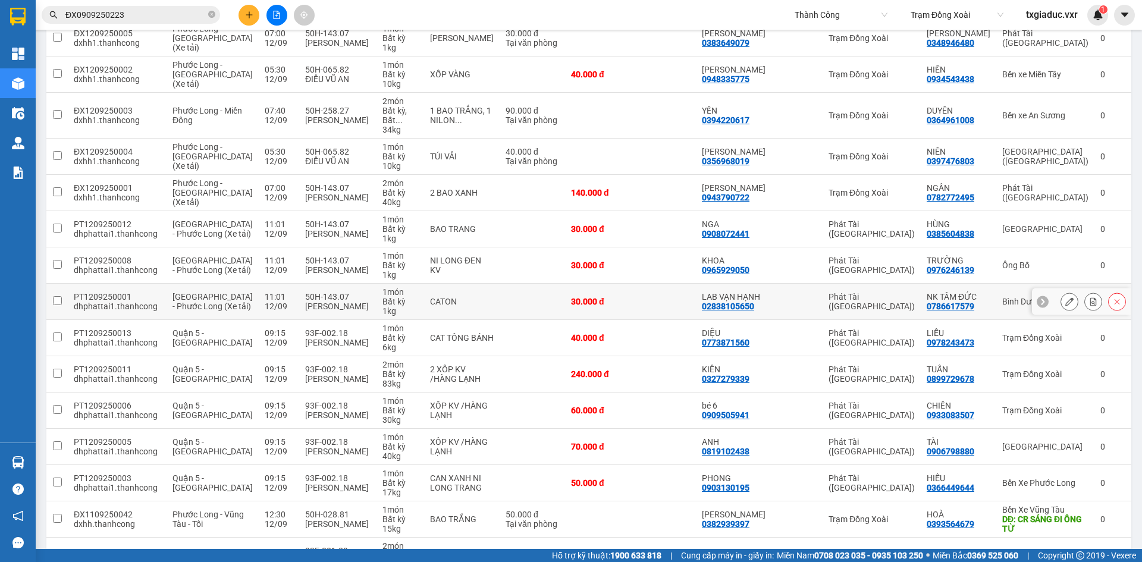
scroll to position [793, 0]
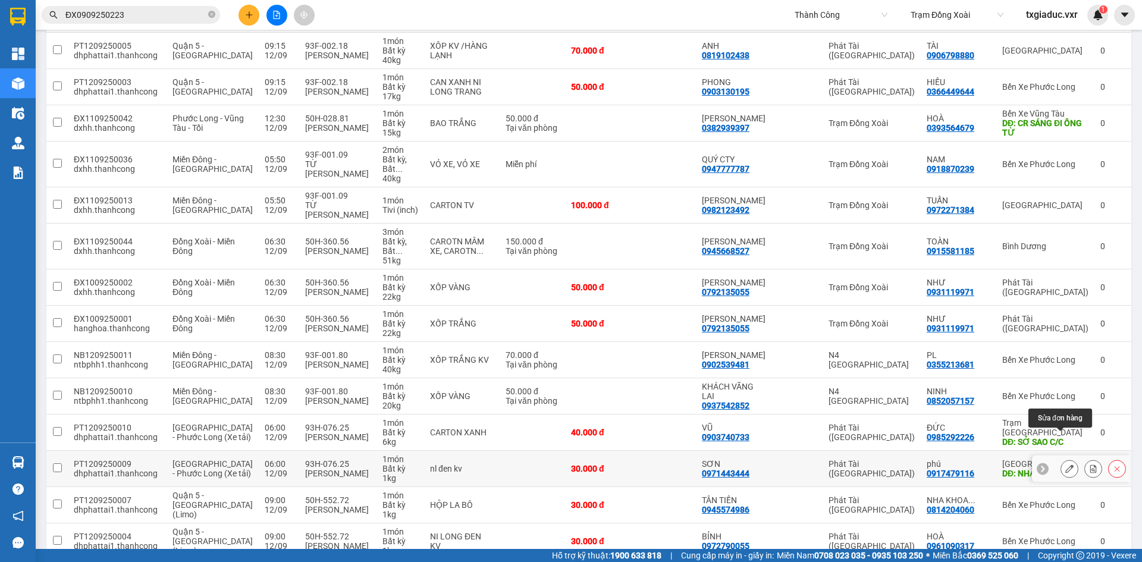
click at [1066, 465] on icon at bounding box center [1070, 469] width 8 height 8
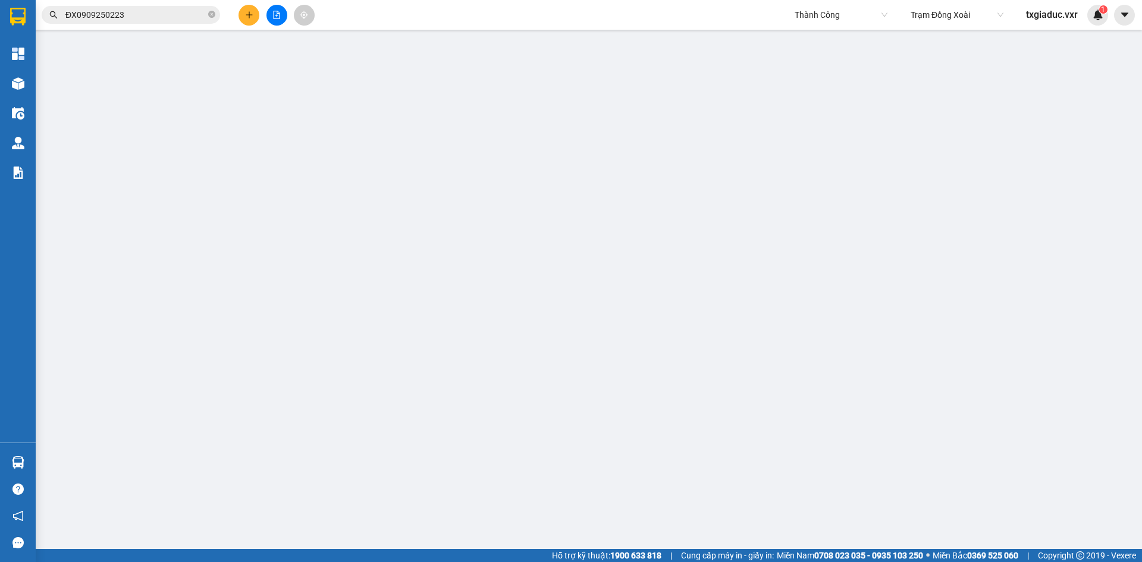
type input "0917479116"
type input "phú"
type input "NHẬT HUY CC"
type input "0971443444"
type input "SƠN"
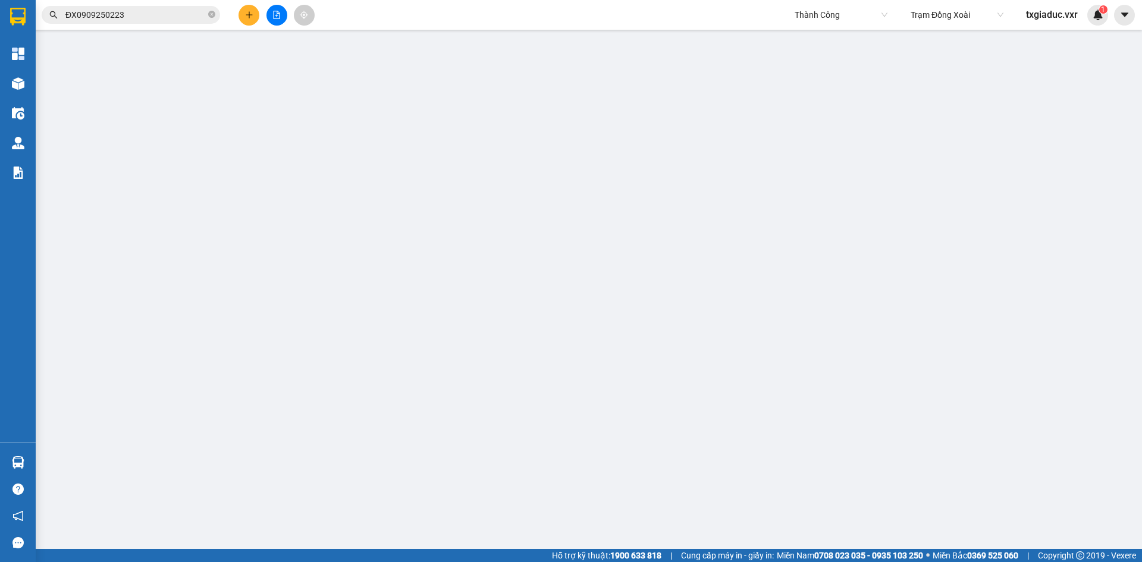
type input "30.000"
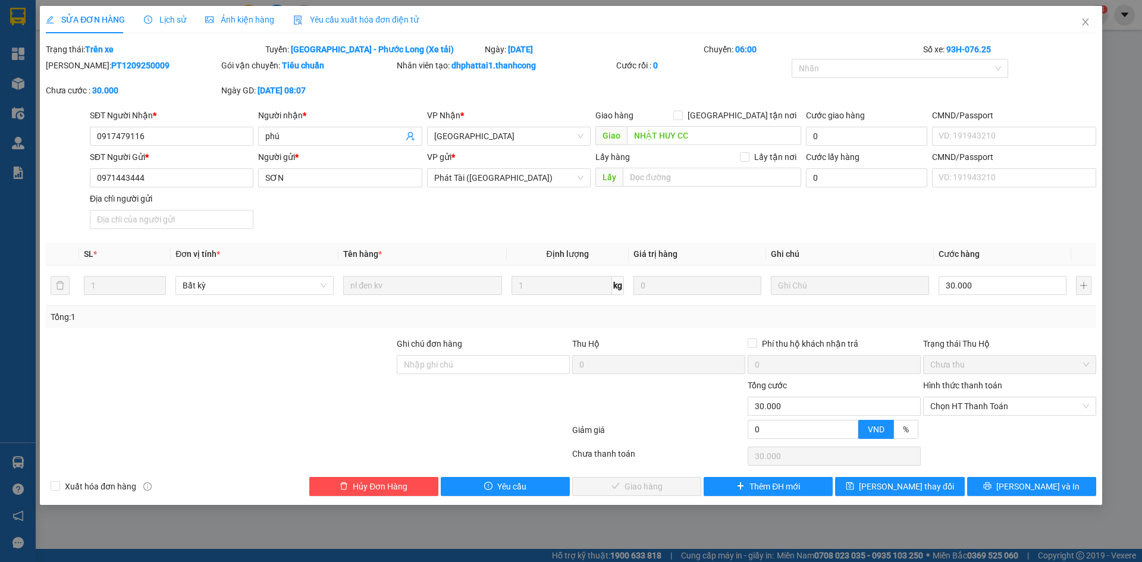
drag, startPoint x: 480, startPoint y: 45, endPoint x: 606, endPoint y: 53, distance: 126.4
click at [606, 52] on div "Trạng thái: Trên xe Tuyến: Sài Gòn - Phước Long (Xe tải) Ngày: 12/09/2025 Chuyế…" at bounding box center [571, 49] width 1053 height 13
click at [587, 55] on div "Ngày: 12/09/2025" at bounding box center [594, 49] width 220 height 13
drag, startPoint x: 570, startPoint y: 66, endPoint x: 428, endPoint y: 67, distance: 141.6
click at [429, 67] on div "Nhân viên tạo: dhphattai1.thanhcong" at bounding box center [505, 65] width 217 height 13
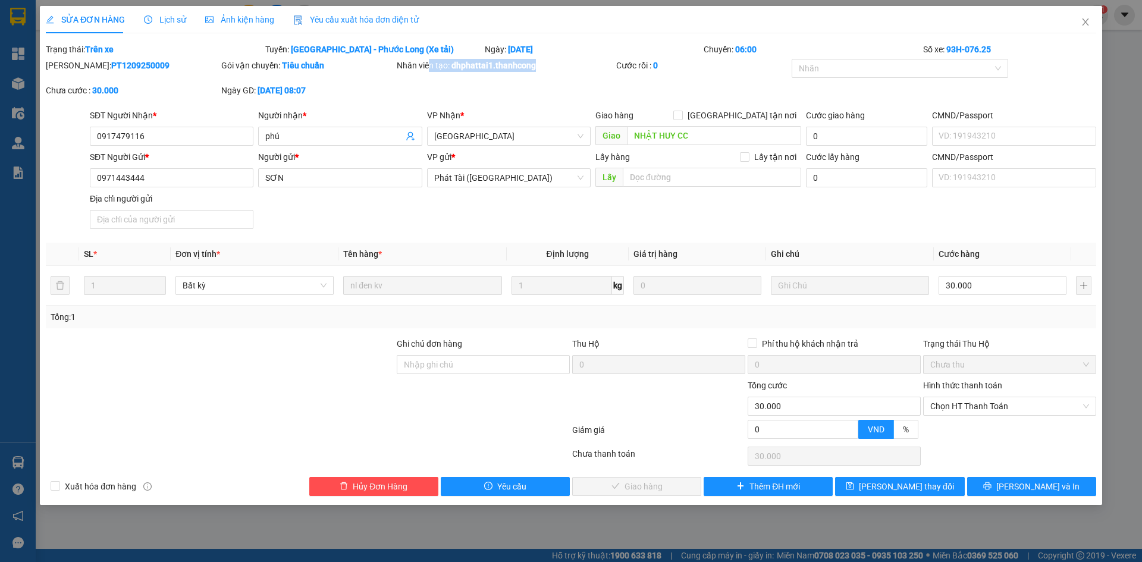
click at [536, 65] on b "dhphattai1.thanhcong" at bounding box center [494, 66] width 84 height 10
drag, startPoint x: 65, startPoint y: 94, endPoint x: 45, endPoint y: 95, distance: 19.7
click at [45, 95] on div "Chưa cước : 30.000" at bounding box center [133, 96] width 176 height 25
click at [90, 96] on div "Chưa cước : 30.000" at bounding box center [132, 90] width 173 height 13
drag, startPoint x: 930, startPoint y: 385, endPoint x: 1020, endPoint y: 382, distance: 90.5
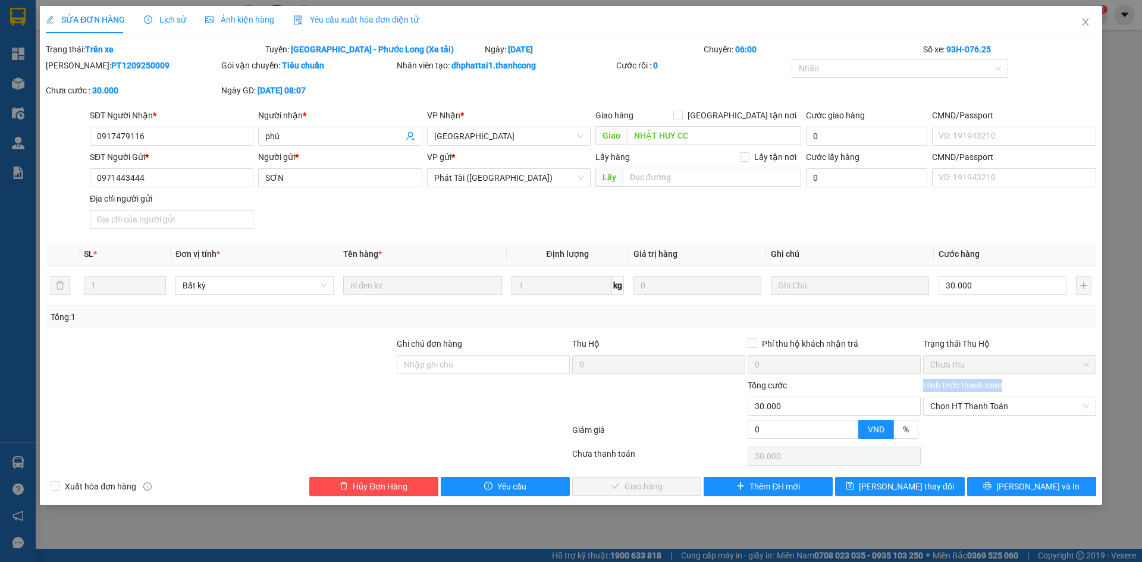
click at [1020, 382] on div "Hình thức thanh toán" at bounding box center [1009, 388] width 173 height 18
click at [1063, 405] on span "Chọn HT Thanh Toán" at bounding box center [1010, 406] width 159 height 18
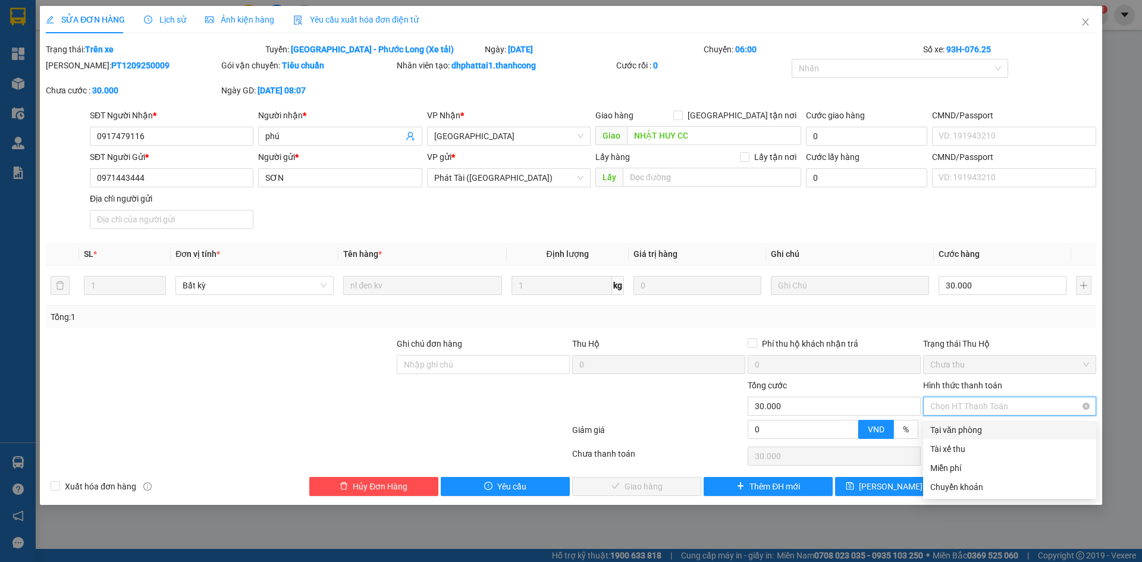
click at [1051, 405] on span "Chọn HT Thanh Toán" at bounding box center [1010, 406] width 159 height 18
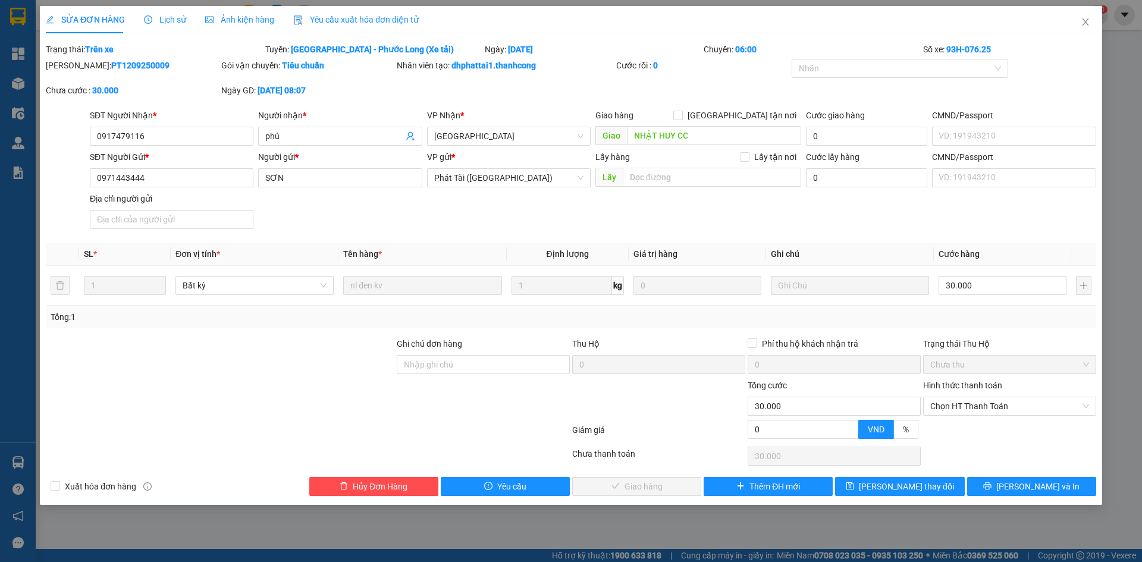
click at [992, 325] on div "Tổng: 1" at bounding box center [571, 317] width 1051 height 23
click at [1081, 23] on icon "close" at bounding box center [1086, 22] width 10 height 10
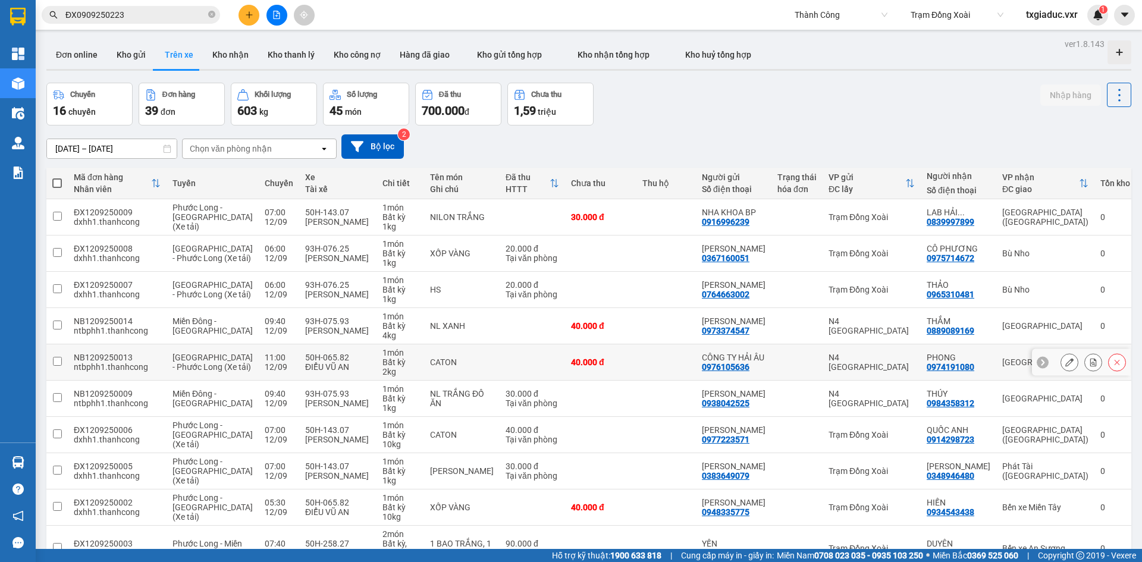
click at [1065, 362] on button at bounding box center [1069, 362] width 17 height 21
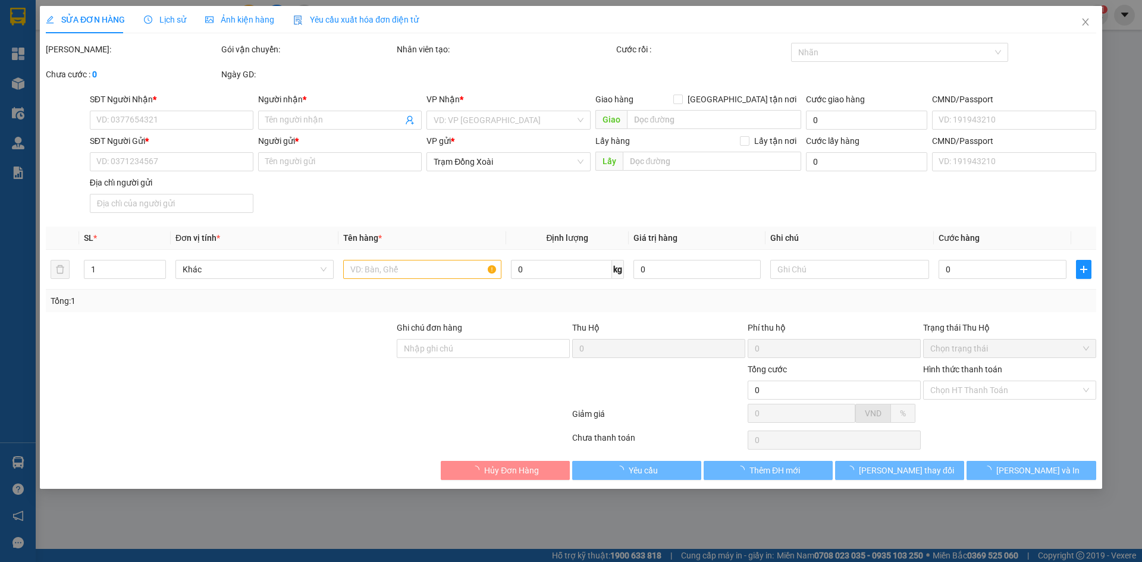
type input "0974191080"
type input "PHONG"
type input "0976105636"
type input "CÔNG TY HẢI ÂU"
type input "40.000"
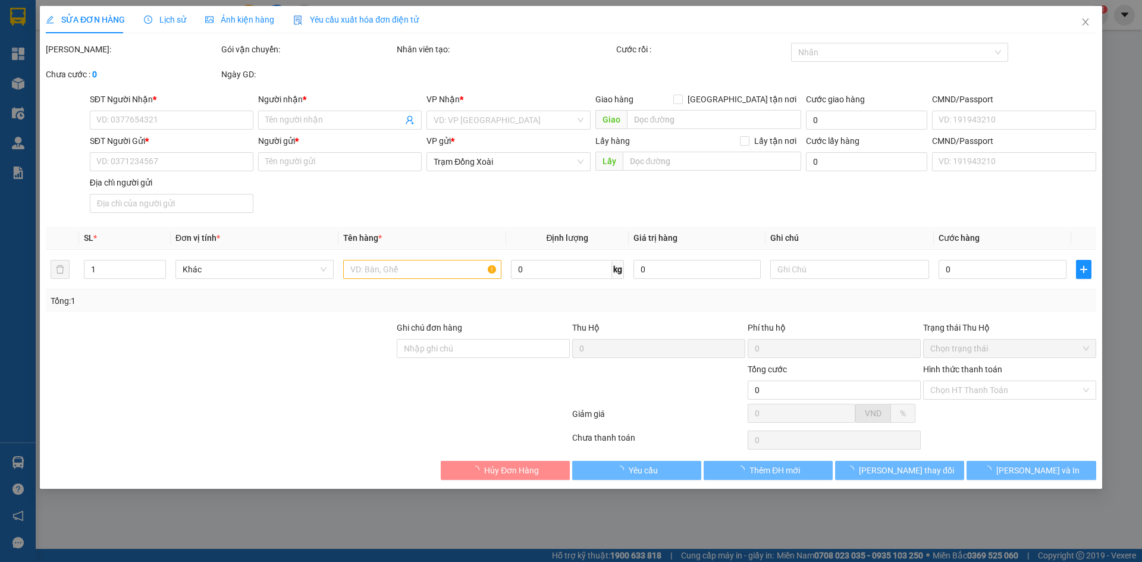
type input "40.000"
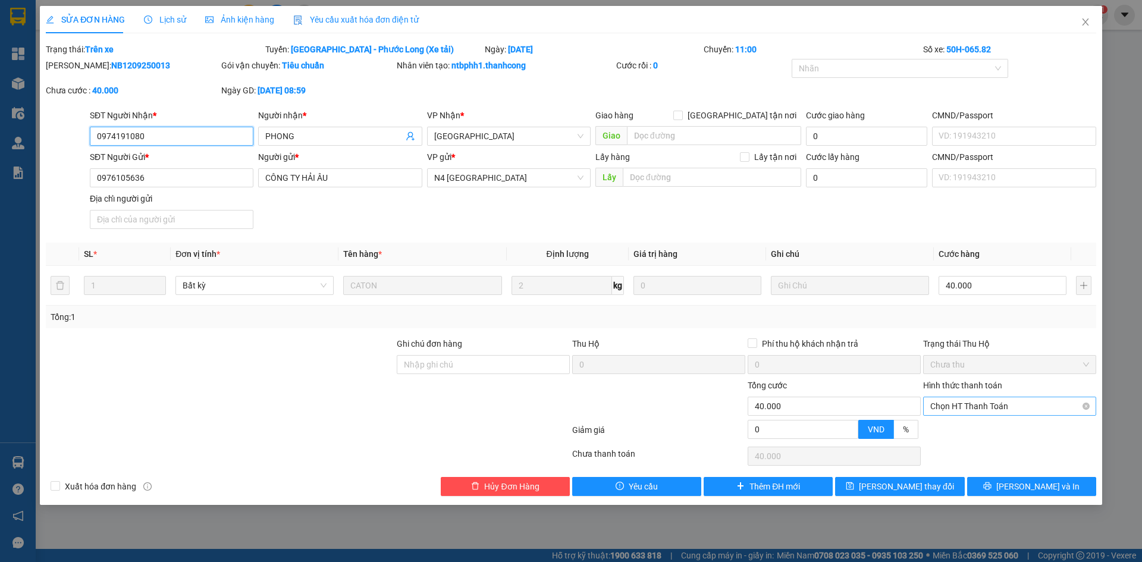
click at [1071, 408] on span "Chọn HT Thanh Toán" at bounding box center [1010, 406] width 159 height 18
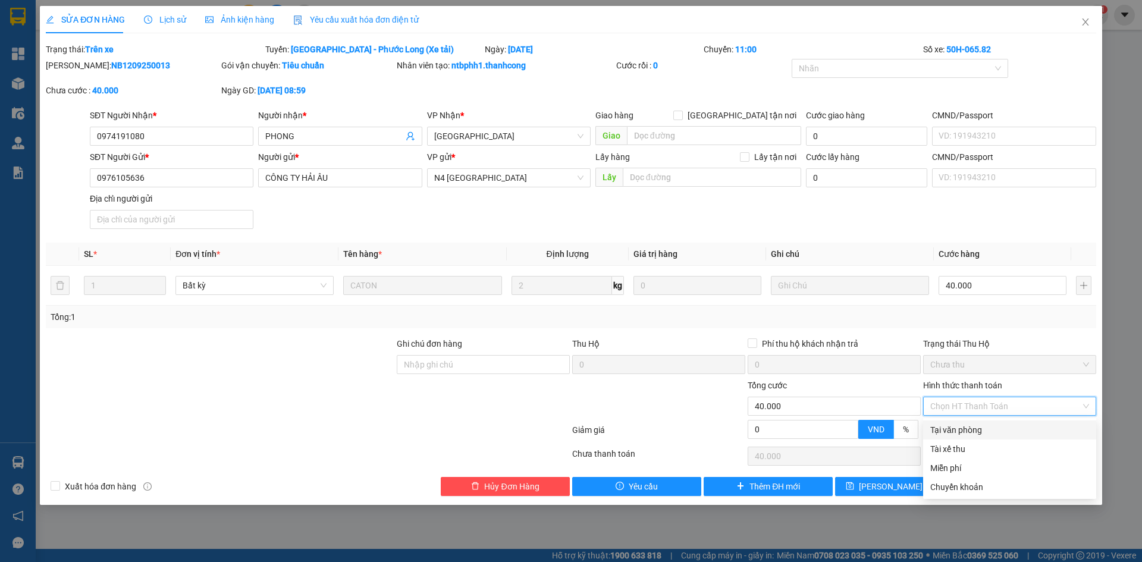
click at [902, 336] on div "Total Paid Fee 0 Total UnPaid Fee 40.000 Cash Collection Total Fee Trạng thái: …" at bounding box center [571, 269] width 1051 height 453
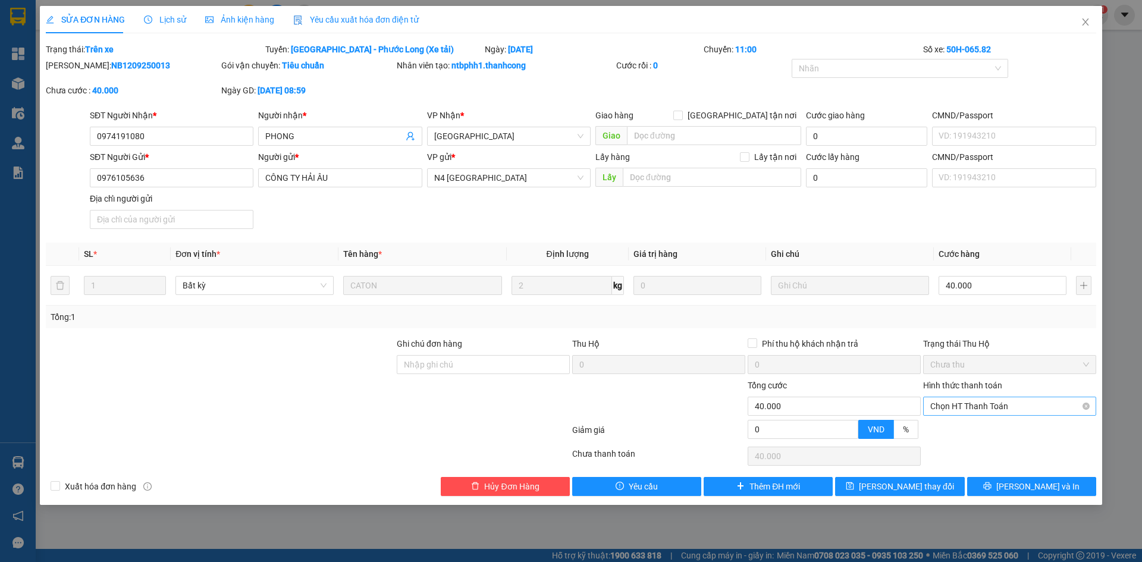
click at [989, 407] on span "Chọn HT Thanh Toán" at bounding box center [1010, 406] width 159 height 18
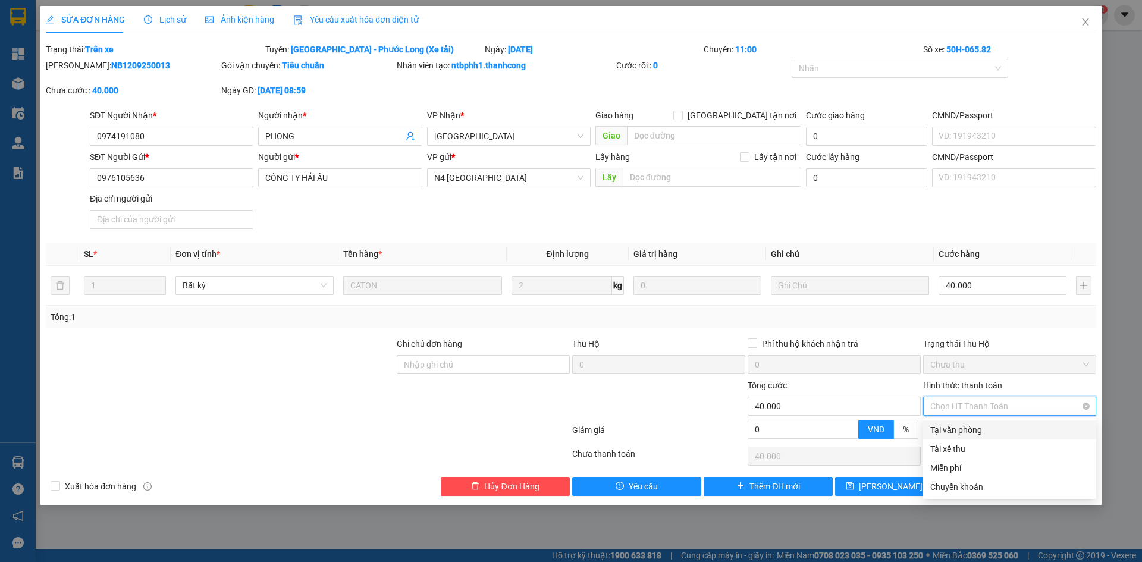
click at [989, 407] on span "Chọn HT Thanh Toán" at bounding box center [1010, 406] width 159 height 18
click at [1085, 19] on icon "close" at bounding box center [1086, 22] width 10 height 10
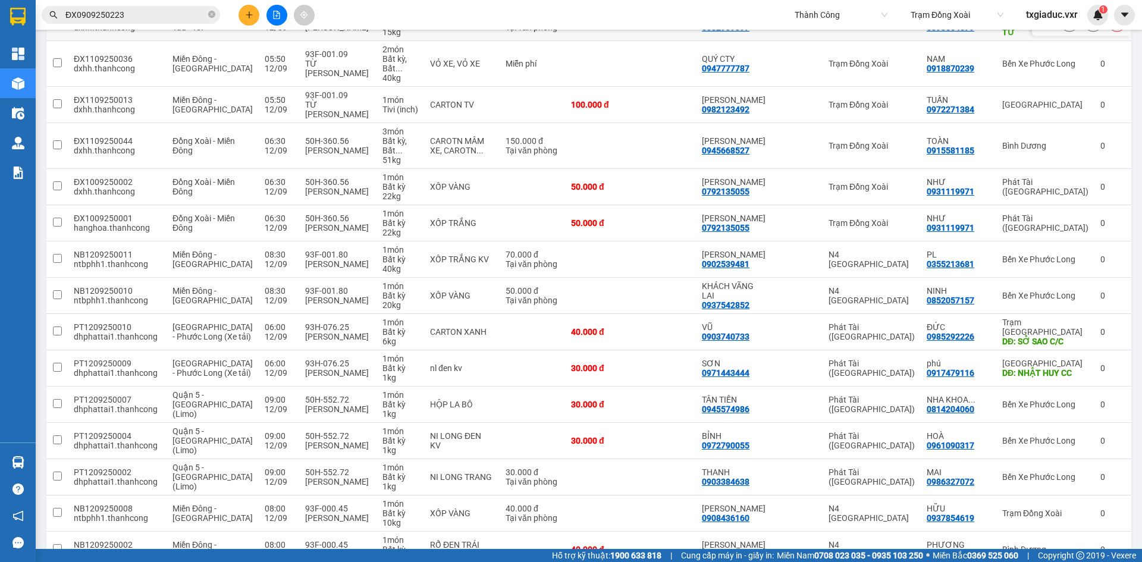
scroll to position [992, 0]
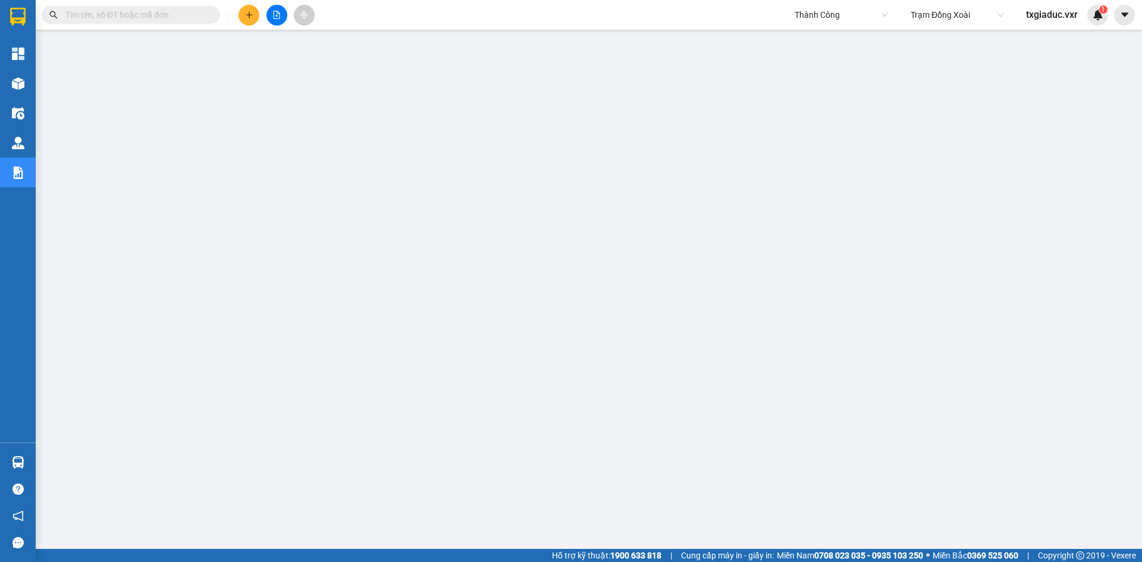
scroll to position [28, 0]
click at [245, 20] on button at bounding box center [249, 15] width 21 height 21
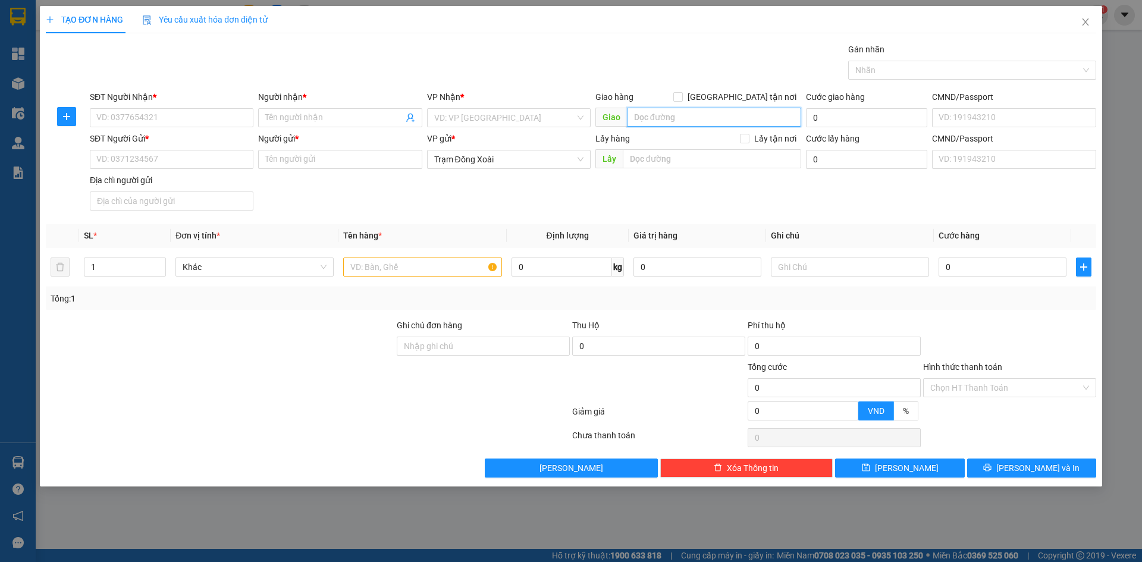
click at [659, 118] on input "search" at bounding box center [714, 117] width 174 height 19
click at [669, 82] on div "Gói vận chuyển * Tiêu chuẩn Gán nhãn Nhãn" at bounding box center [592, 64] width 1011 height 42
click at [1086, 26] on icon "close" at bounding box center [1086, 22] width 10 height 10
